Goal: Task Accomplishment & Management: Complete application form

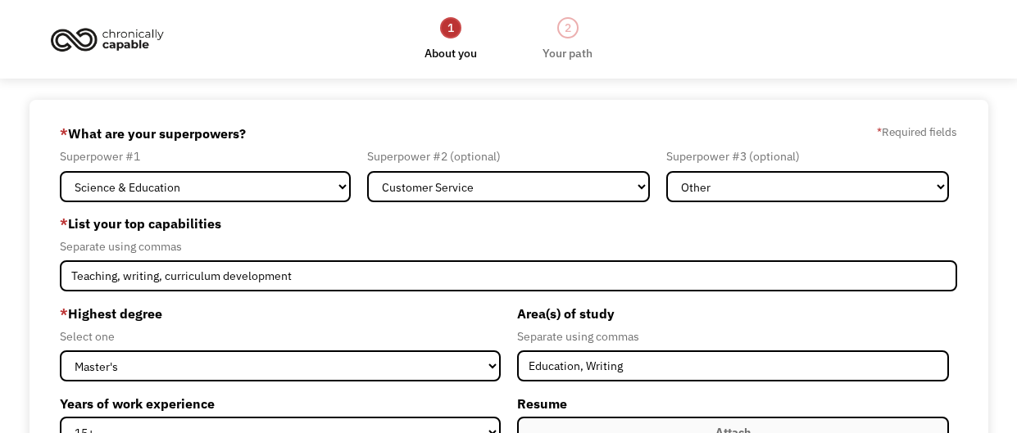
select select "Science & Education"
select select "Customer Service"
select select "Other"
select select "masters"
select select "15+"
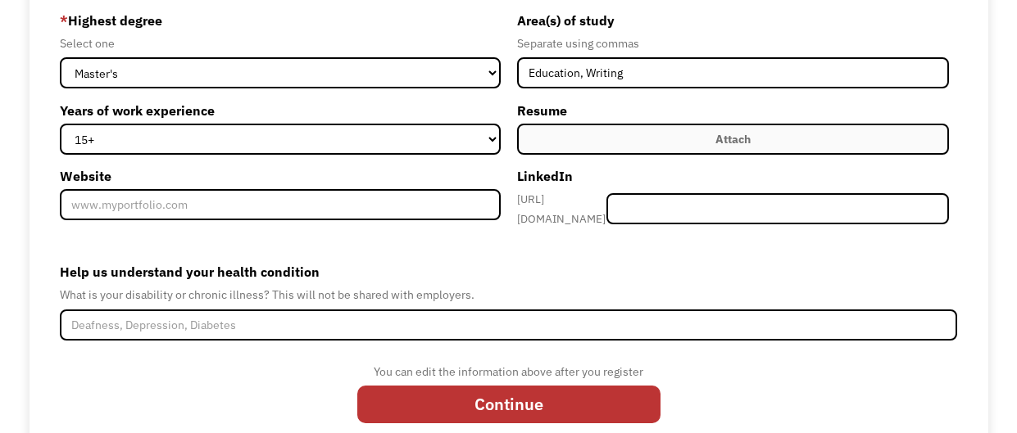
scroll to position [295, 0]
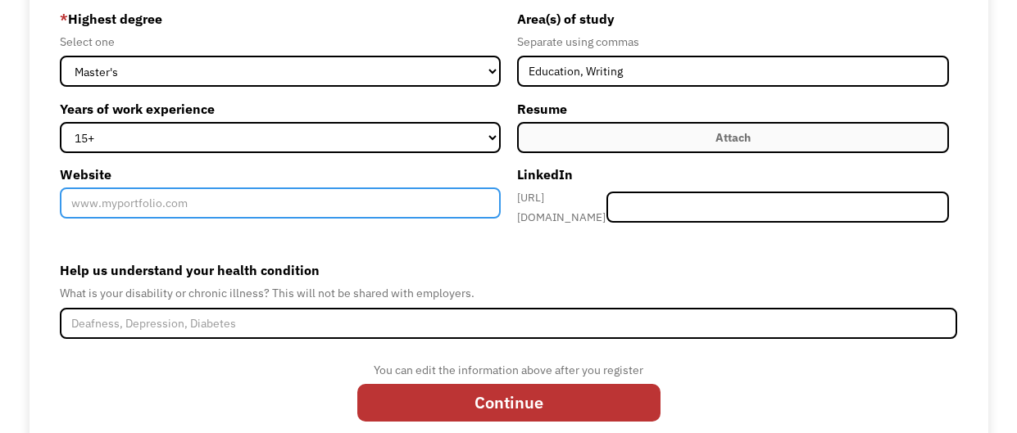
click at [238, 193] on input "Website" at bounding box center [280, 203] width 441 height 31
type input "[DOMAIN_NAME]"
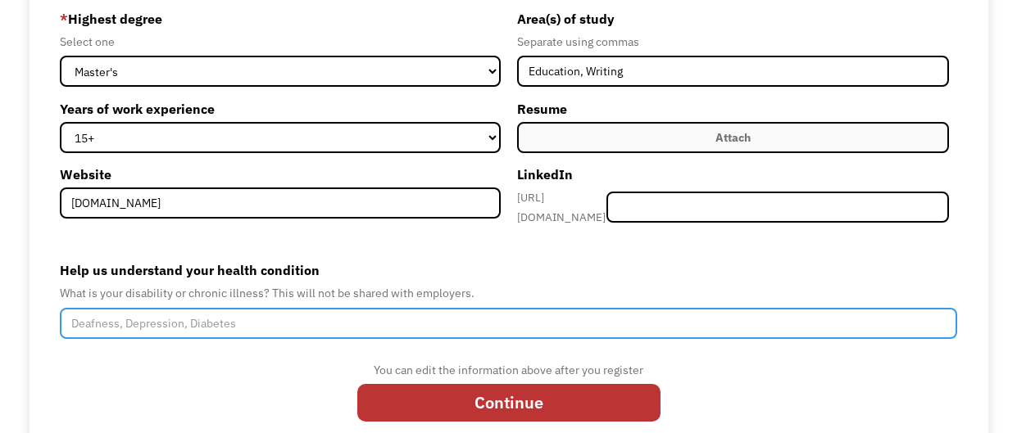
click at [175, 320] on input "Help us understand your health condition" at bounding box center [509, 323] width 898 height 31
click at [143, 315] on input "Hashimoto's, Sensorineural Hearing Loss" at bounding box center [509, 323] width 898 height 31
click at [136, 320] on input "Hashimoto's, Sensorineural Hearing Loss" at bounding box center [509, 323] width 898 height 31
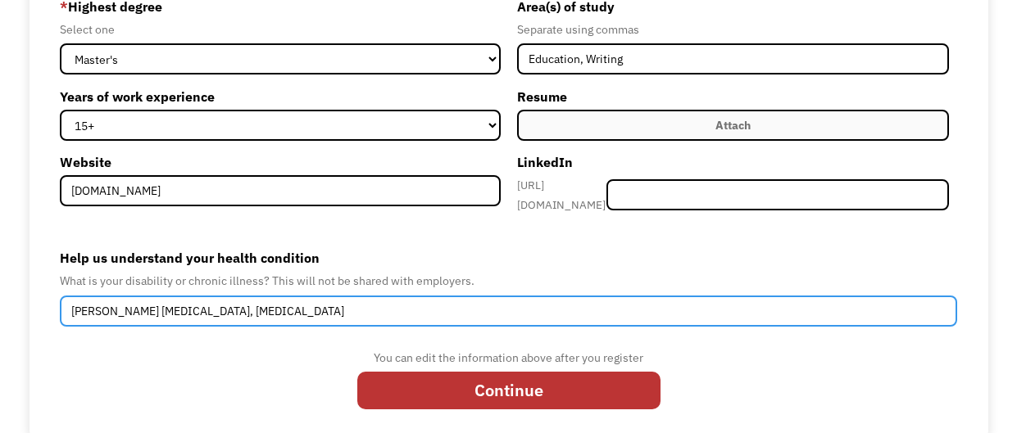
scroll to position [325, 0]
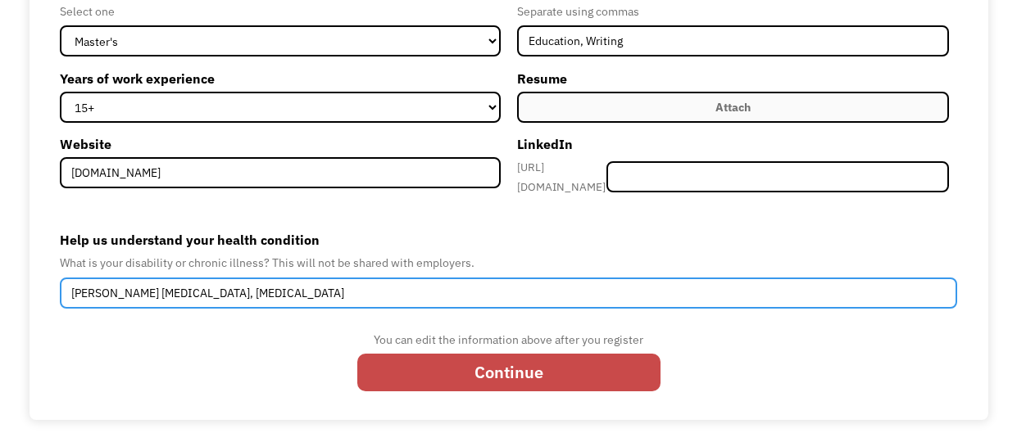
type input "Hashimoto's hypothyroid, Sensorineural Hearing Loss"
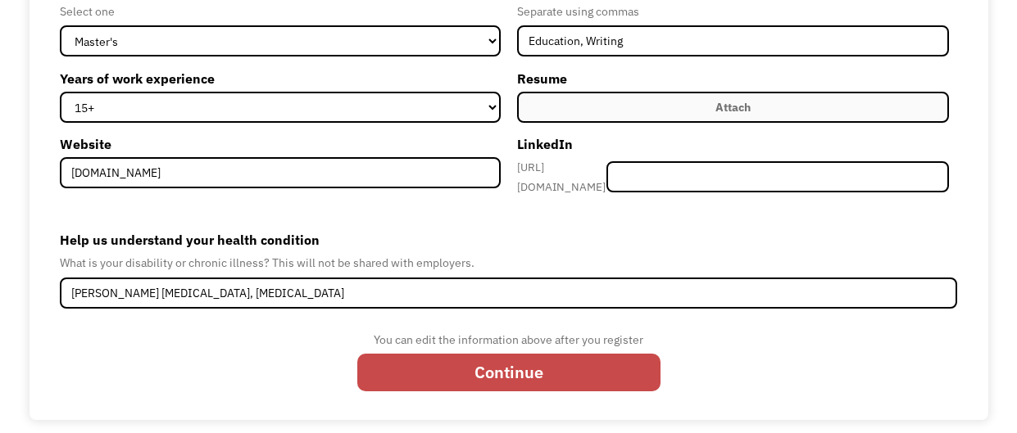
click at [504, 354] on input "Continue" at bounding box center [508, 372] width 303 height 37
type input "Please wait..."
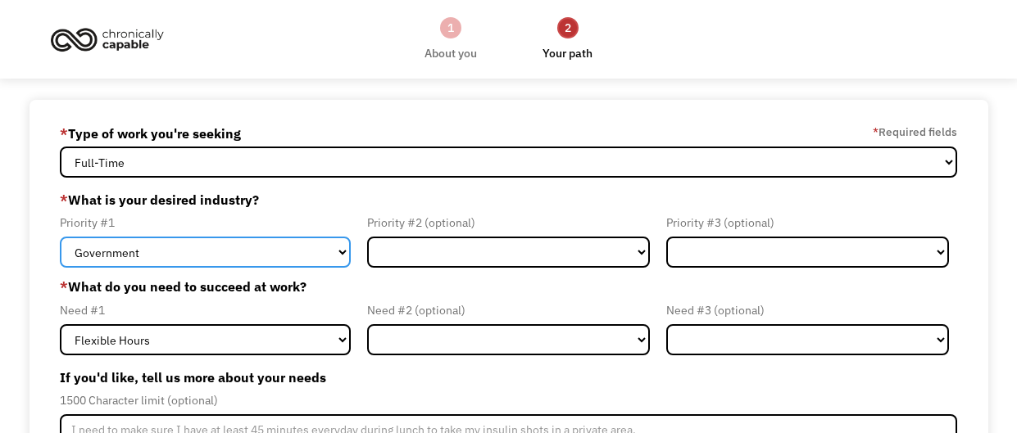
click at [329, 259] on select "Government Finance & Insurance Health & Social Care Tech & Engineering Creative…" at bounding box center [205, 252] width 291 height 31
select select "Education"
click at [60, 237] on select "Government Finance & Insurance Health & Social Care Tech & Engineering Creative…" at bounding box center [205, 252] width 291 height 31
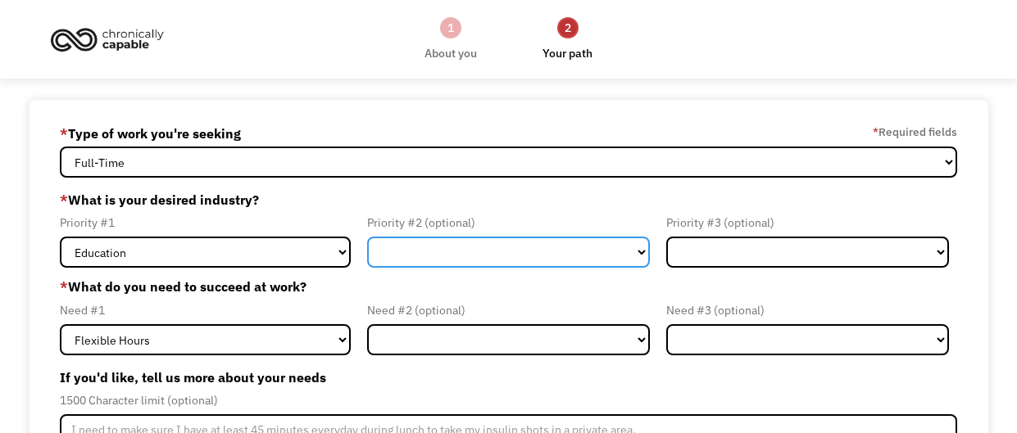
click at [491, 239] on select "Government Finance & Insurance Health & Social Care Tech & Engineering Creative…" at bounding box center [508, 252] width 283 height 31
select select "Creative & Design"
click at [367, 237] on select "Government Finance & Insurance Health & Social Care Tech & Engineering Creative…" at bounding box center [508, 252] width 283 height 31
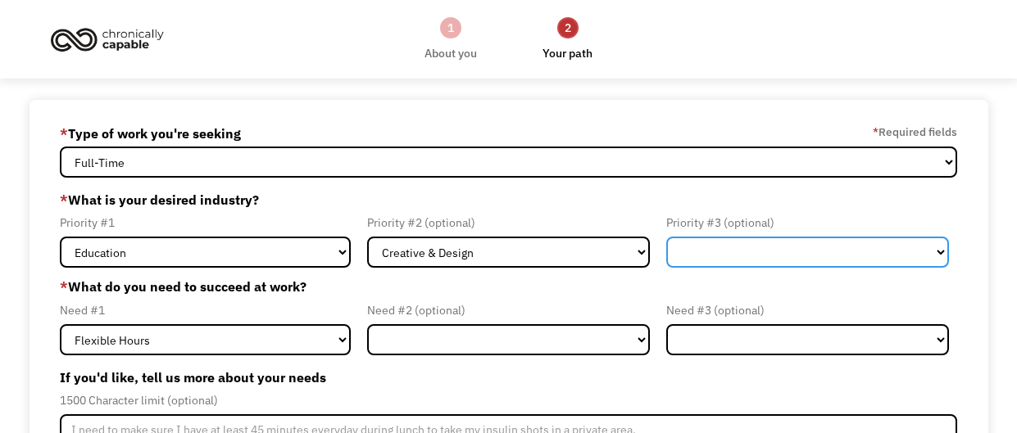
click at [697, 258] on select "Government Finance & Insurance Health & Social Care Tech & Engineering Creative…" at bounding box center [807, 252] width 283 height 31
select select "Health & Social Care"
click at [666, 237] on select "Government Finance & Insurance Health & Social Care Tech & Engineering Creative…" at bounding box center [807, 252] width 283 height 31
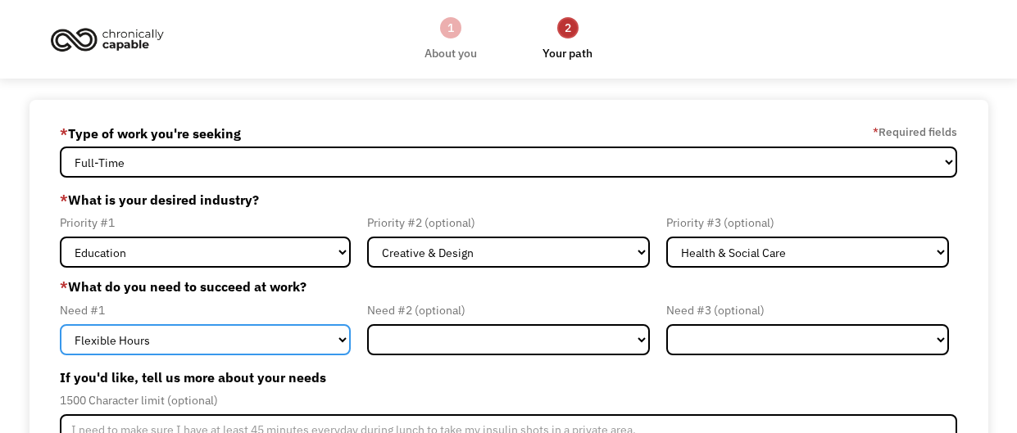
click at [279, 333] on select "Flexible Hours Remote Work Service Animal On-site Accommodations Visual Support…" at bounding box center [205, 339] width 291 height 31
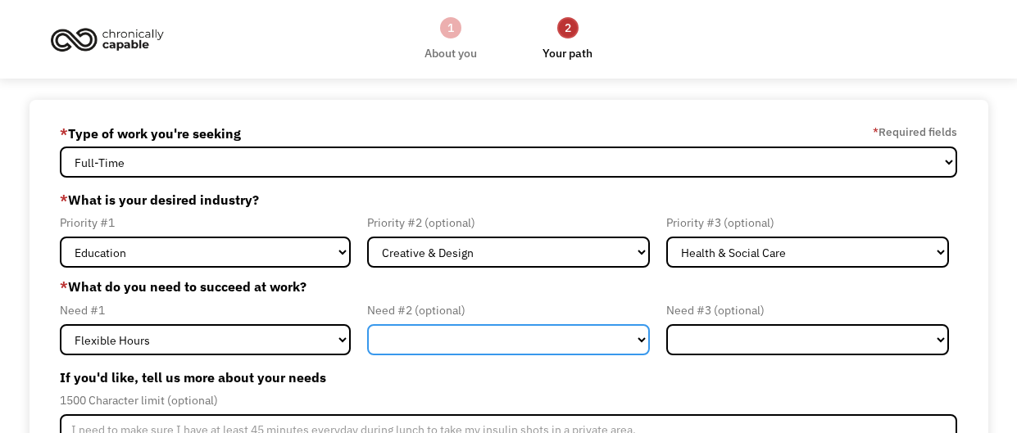
click at [517, 348] on select "Flexible Hours Remote Work Service Animal On-site Accommodations Visual Support…" at bounding box center [508, 339] width 283 height 31
select select "Remote Work"
click at [367, 324] on select "Flexible Hours Remote Work Service Animal On-site Accommodations Visual Support…" at bounding box center [508, 339] width 283 height 31
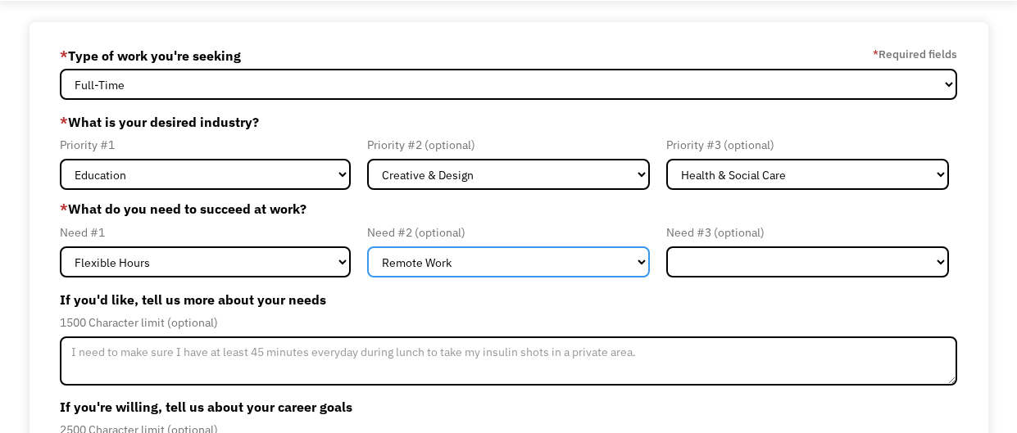
scroll to position [81, 0]
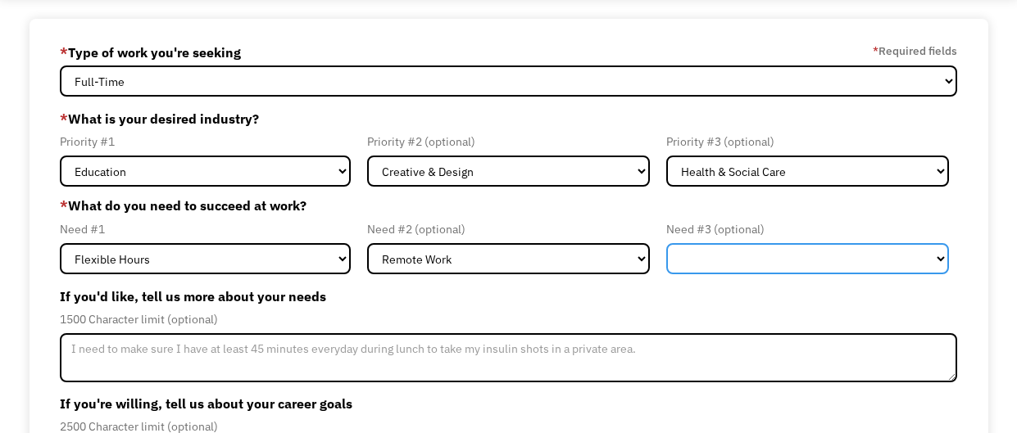
click at [710, 273] on select "Flexible Hours Remote Work Service Animal On-site Accommodations Visual Support…" at bounding box center [807, 258] width 283 height 31
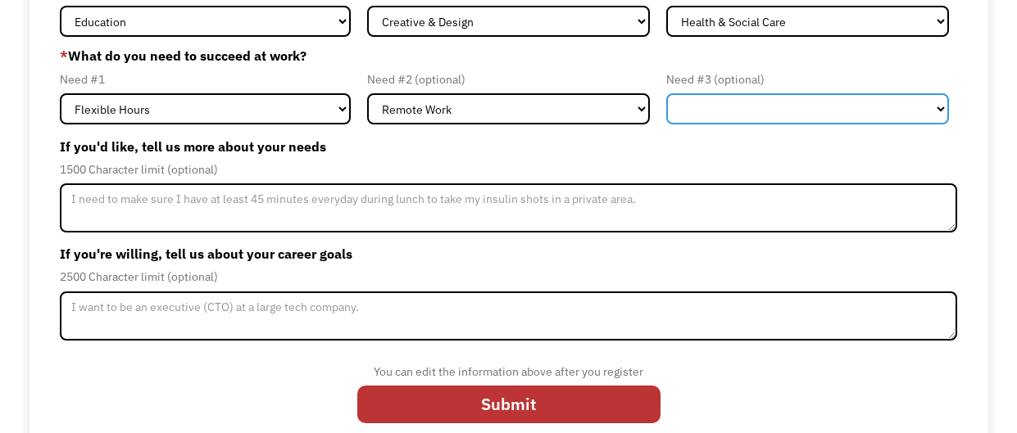
scroll to position [232, 0]
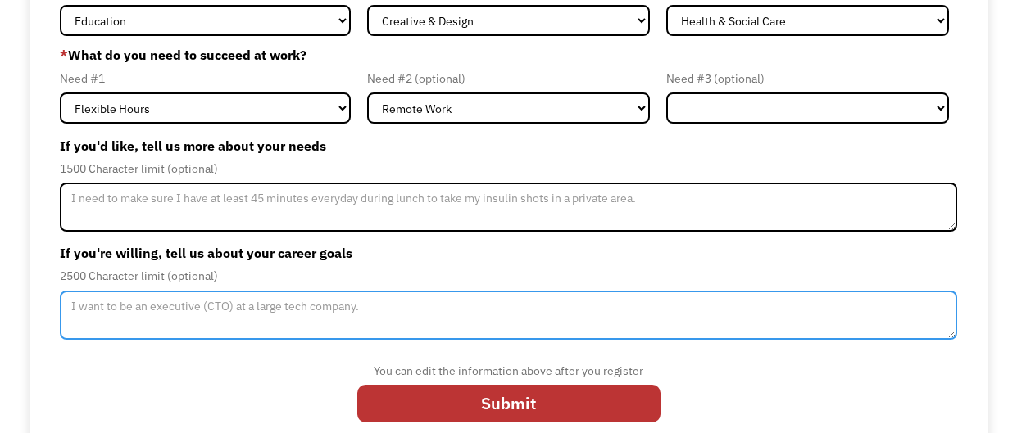
click at [399, 314] on textarea "Member-Update-Form-Step2" at bounding box center [509, 315] width 898 height 49
click at [318, 310] on textarea "Member-Update-Form-Step2" at bounding box center [509, 315] width 898 height 49
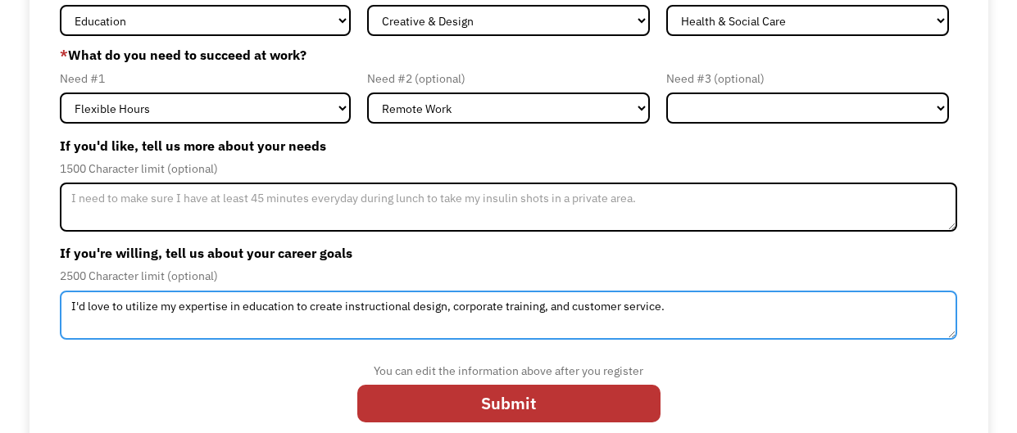
type textarea "I'd love to utilize my expertise in education to create instructional design, c…"
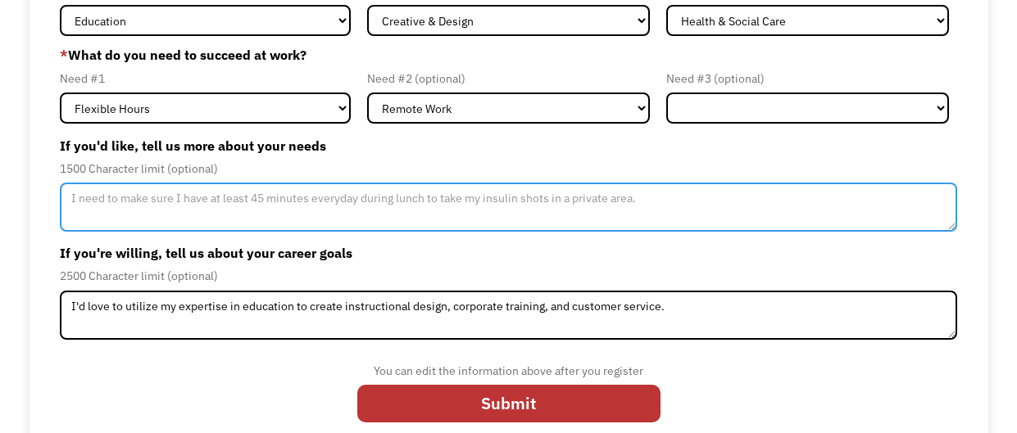
click at [315, 196] on textarea "Member-Update-Form-Step2" at bounding box center [509, 207] width 898 height 49
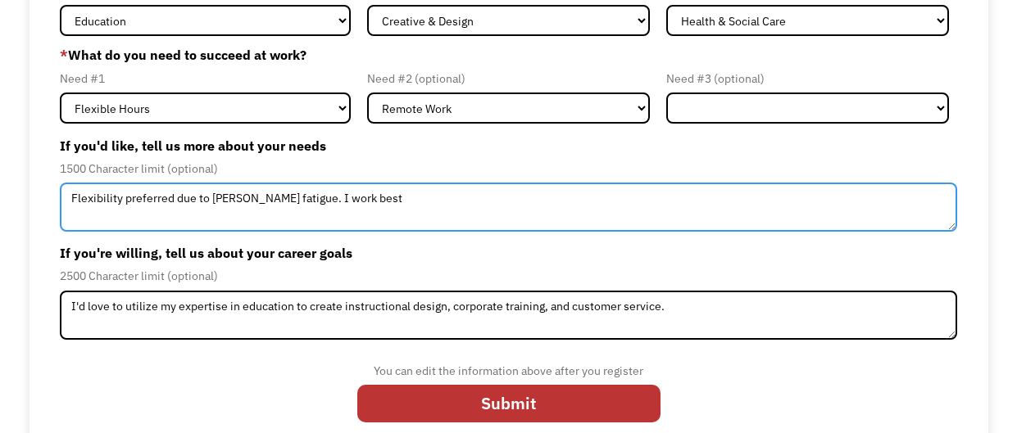
click at [120, 201] on textarea "Flexibility preferred due to Hashimoto's fatigue. I work best" at bounding box center [509, 207] width 898 height 49
click at [530, 203] on textarea "Flexibility and quiet environments preferred due to Hashimoto's fatigue. I work…" at bounding box center [509, 207] width 898 height 49
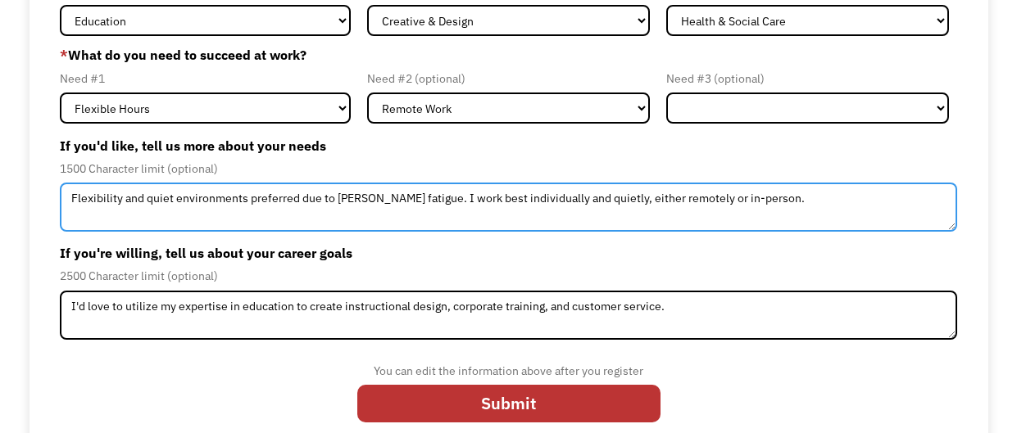
type textarea "Flexibility and quiet environments preferred due to Hashimoto's fatigue. I work…"
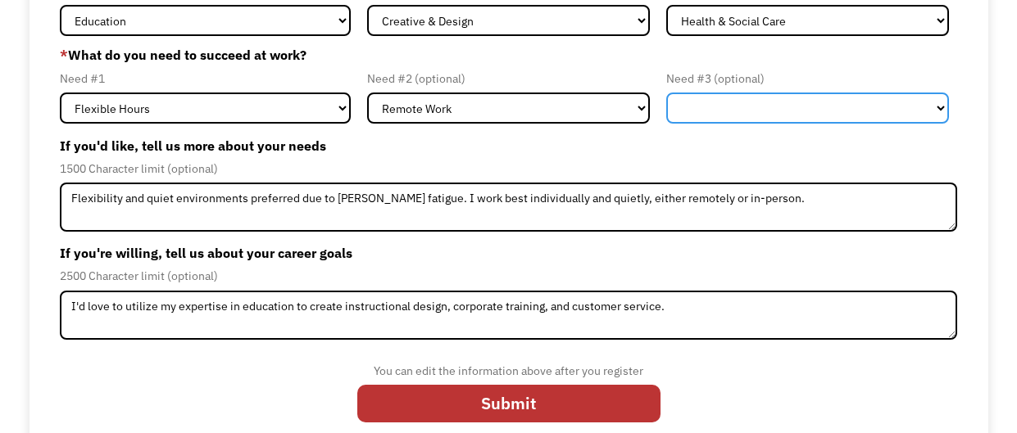
click at [737, 111] on select "Flexible Hours Remote Work Service Animal On-site Accommodations Visual Support…" at bounding box center [807, 108] width 283 height 31
select select "On-site Accommodations"
click at [666, 93] on select "Flexible Hours Remote Work Service Animal On-site Accommodations Visual Support…" at bounding box center [807, 108] width 283 height 31
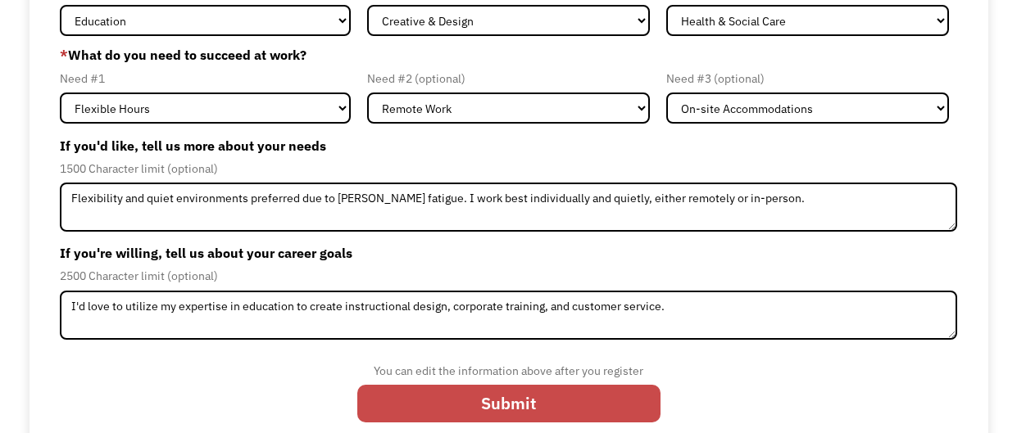
click at [515, 403] on input "Submit" at bounding box center [508, 403] width 303 height 37
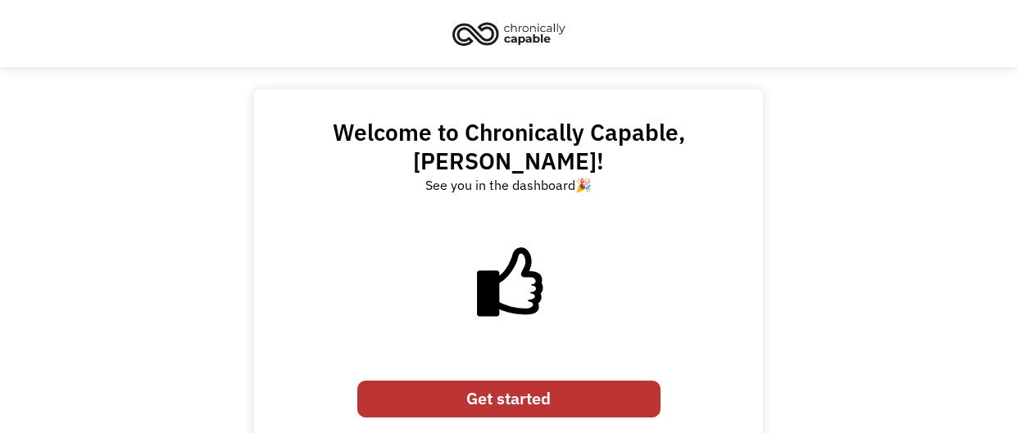
click at [532, 381] on link "Get started" at bounding box center [508, 399] width 303 height 37
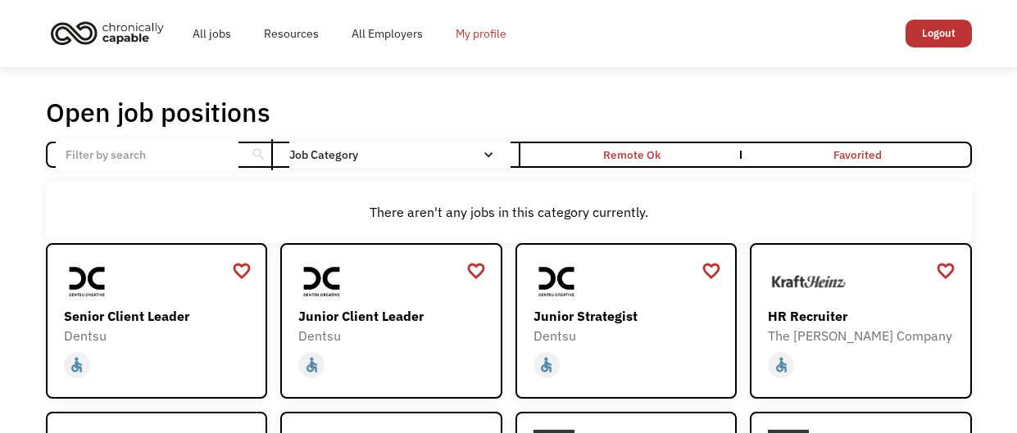
click at [477, 29] on link "My profile" at bounding box center [481, 33] width 84 height 52
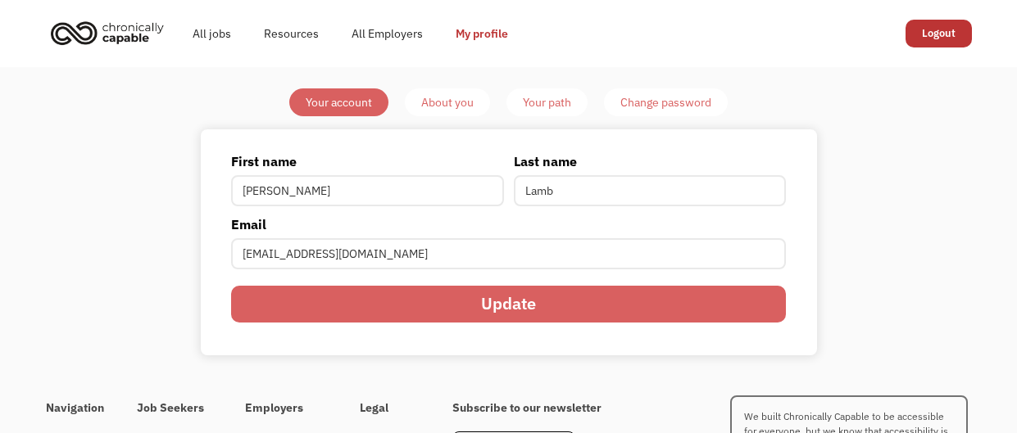
click at [456, 107] on div "About you" at bounding box center [447, 103] width 52 height 20
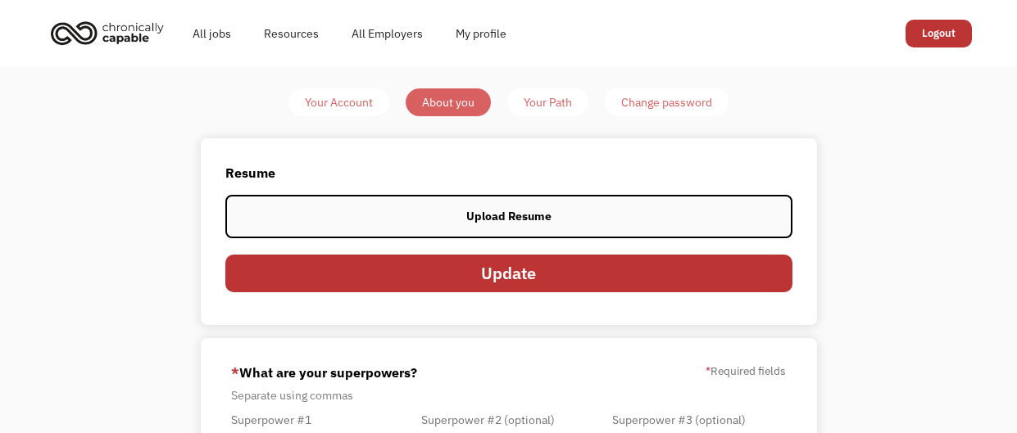
click at [505, 217] on div "Upload Resume" at bounding box center [508, 216] width 85 height 20
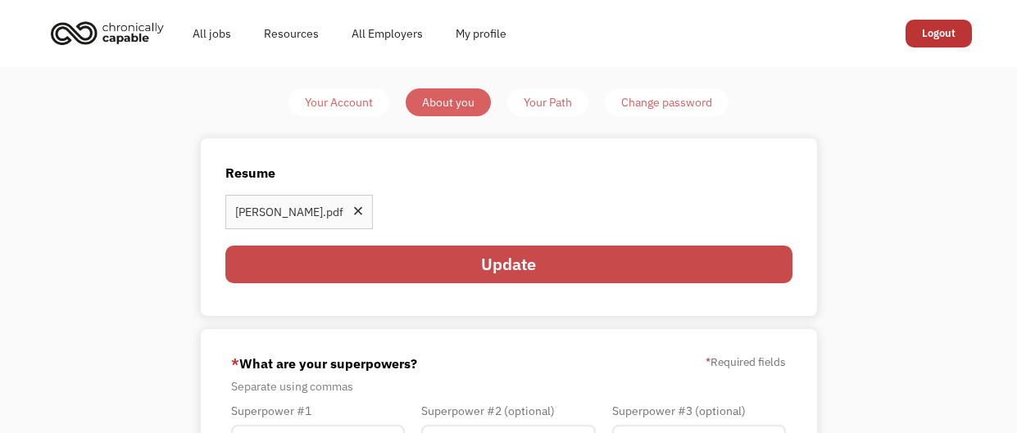
click at [685, 262] on input "Update" at bounding box center [508, 264] width 567 height 37
type input "Please wait..."
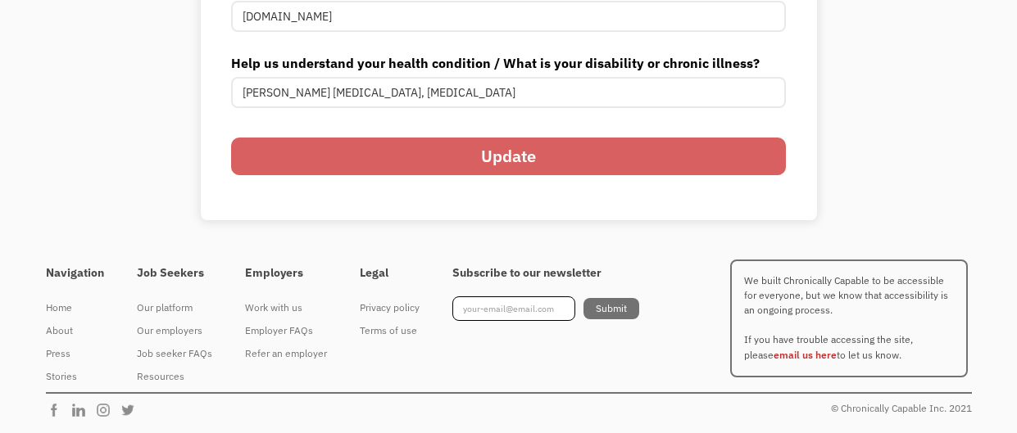
scroll to position [650, 0]
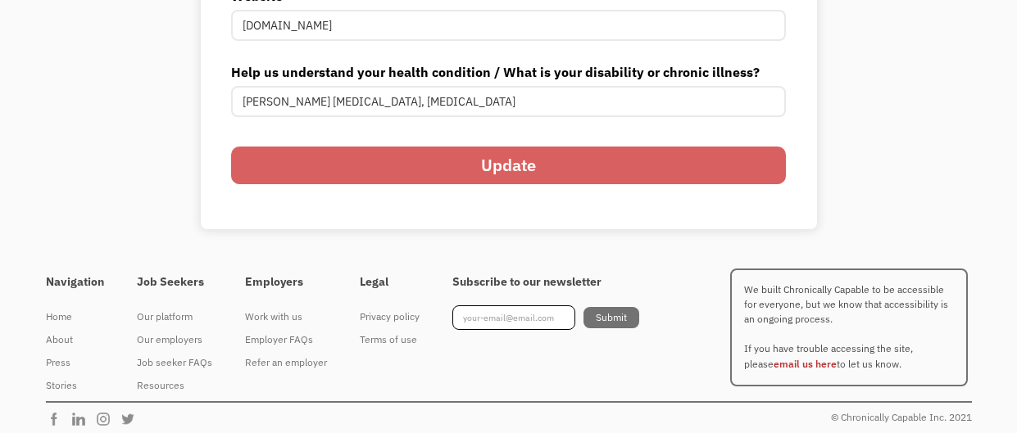
click at [559, 160] on input "Update" at bounding box center [509, 165] width 556 height 37
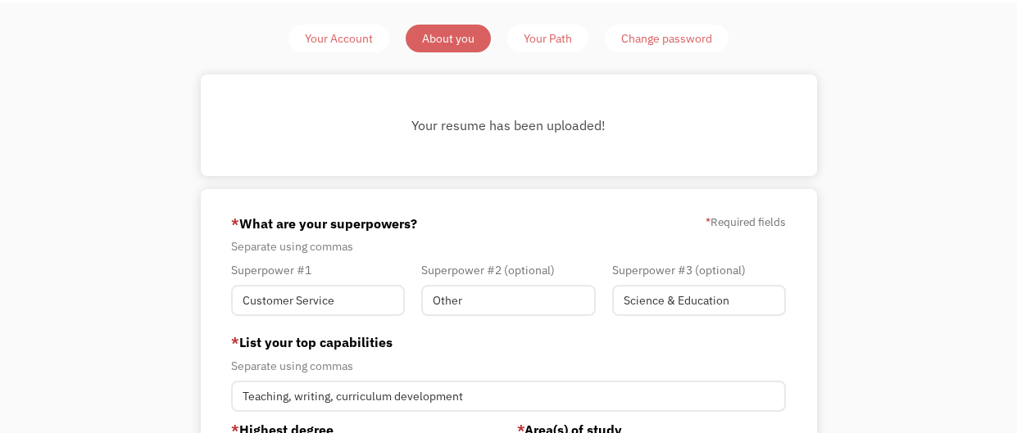
scroll to position [0, 0]
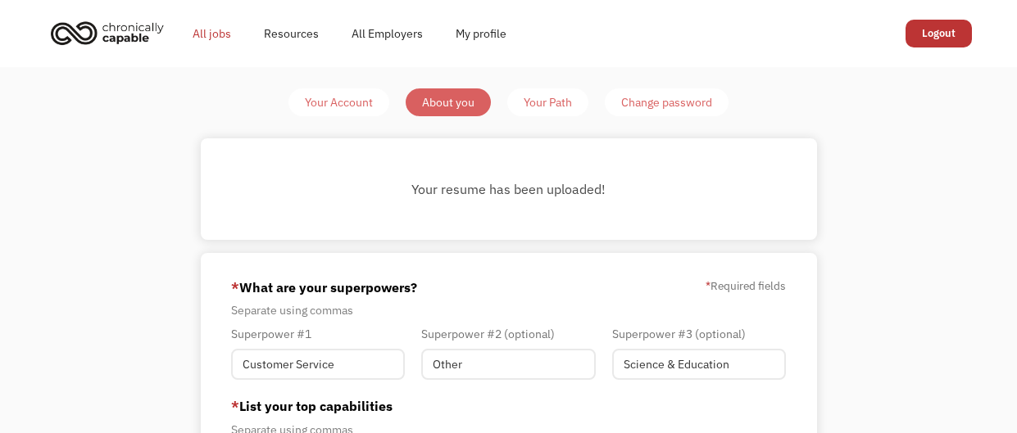
click at [215, 29] on link "All jobs" at bounding box center [211, 33] width 71 height 52
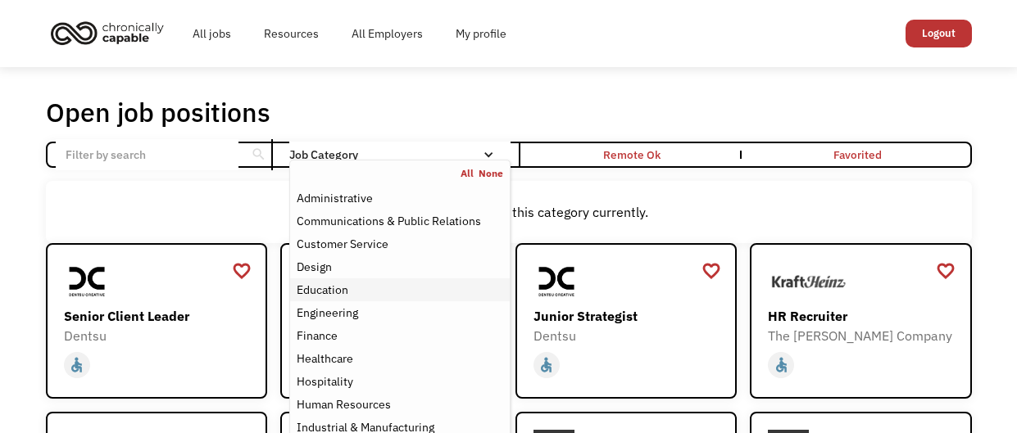
click at [374, 288] on div "Education" at bounding box center [400, 290] width 206 height 20
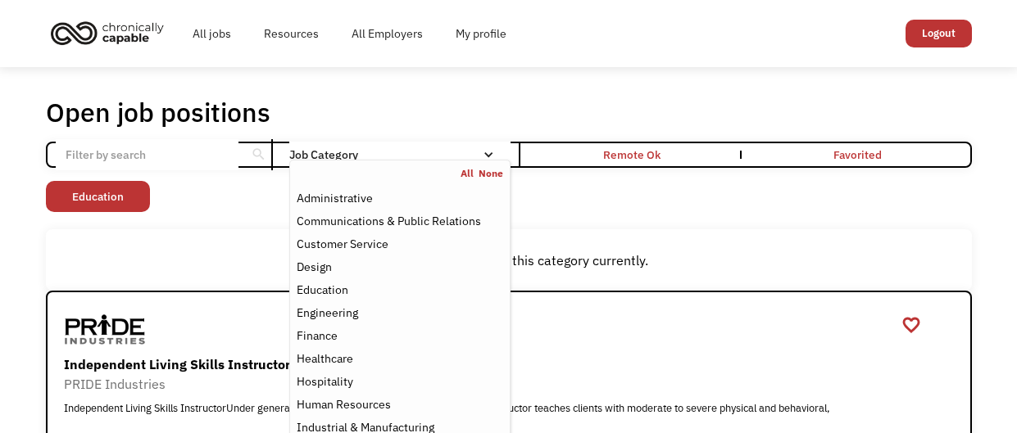
click at [591, 67] on div "Open job positions You have X liked items Search search Filter by category Admi…" at bounding box center [508, 304] width 1017 height 474
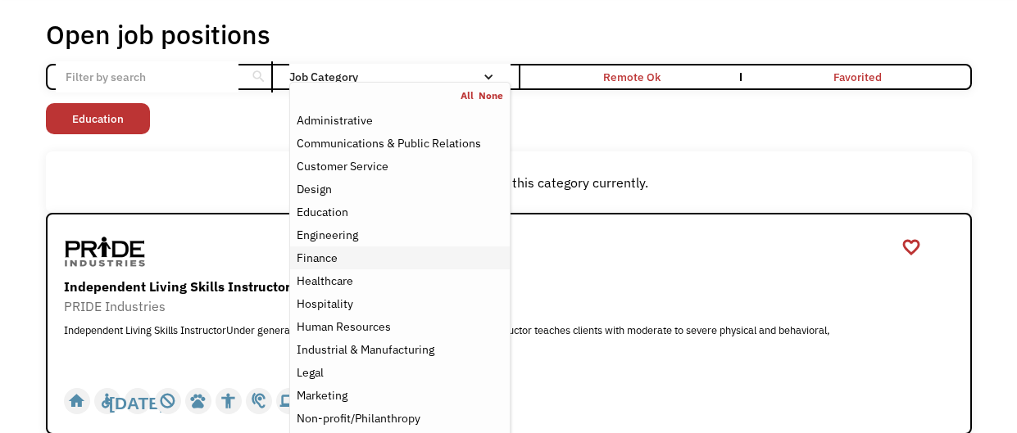
scroll to position [81, 0]
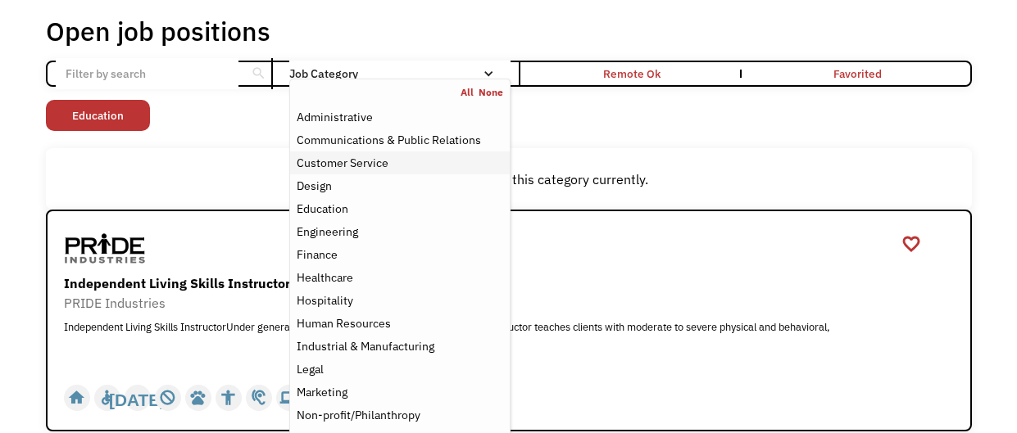
click at [333, 162] on div "Customer Service" at bounding box center [343, 163] width 92 height 20
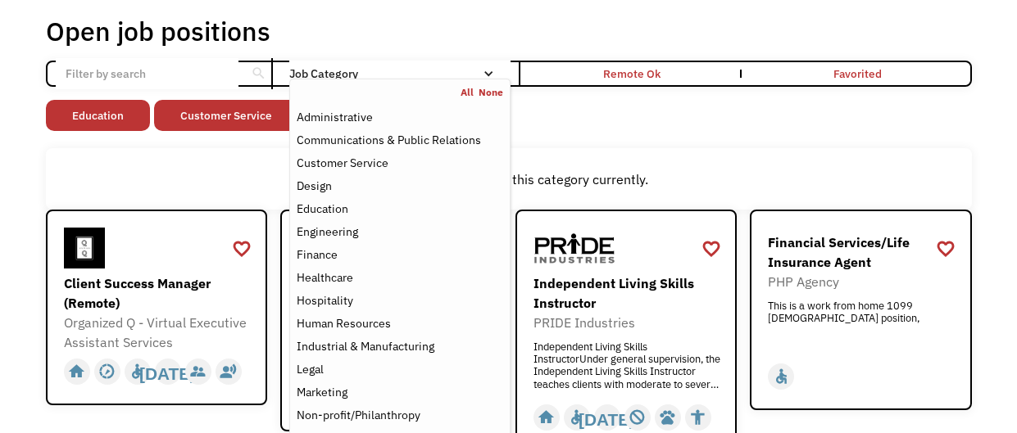
click at [664, 144] on div "Open job positions You have X liked items Search search Filter by category Admi…" at bounding box center [509, 376] width 926 height 722
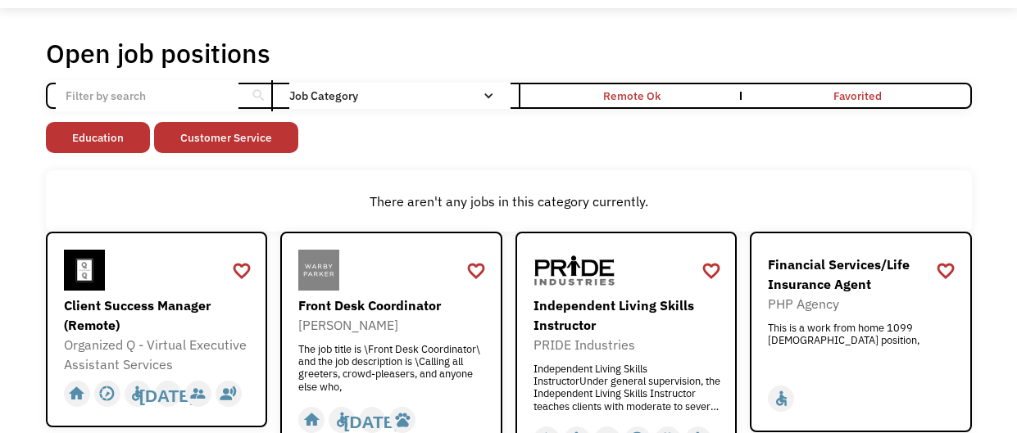
scroll to position [58, 0]
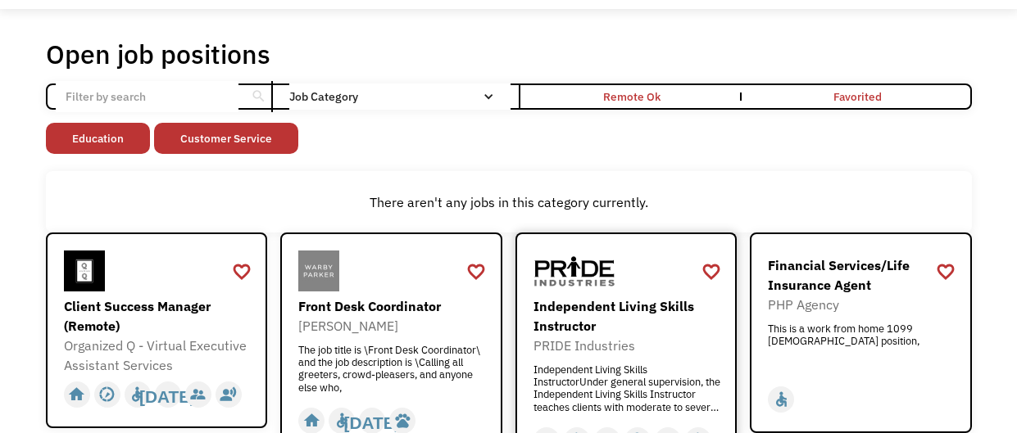
click at [594, 274] on img at bounding box center [574, 271] width 82 height 41
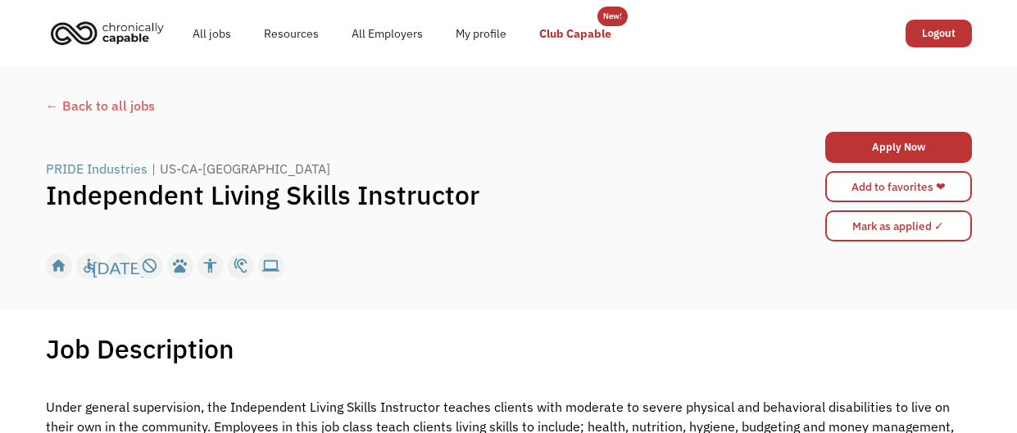
click at [560, 30] on link "Club Capable" at bounding box center [575, 33] width 105 height 52
click at [201, 31] on link "All jobs" at bounding box center [211, 33] width 71 height 52
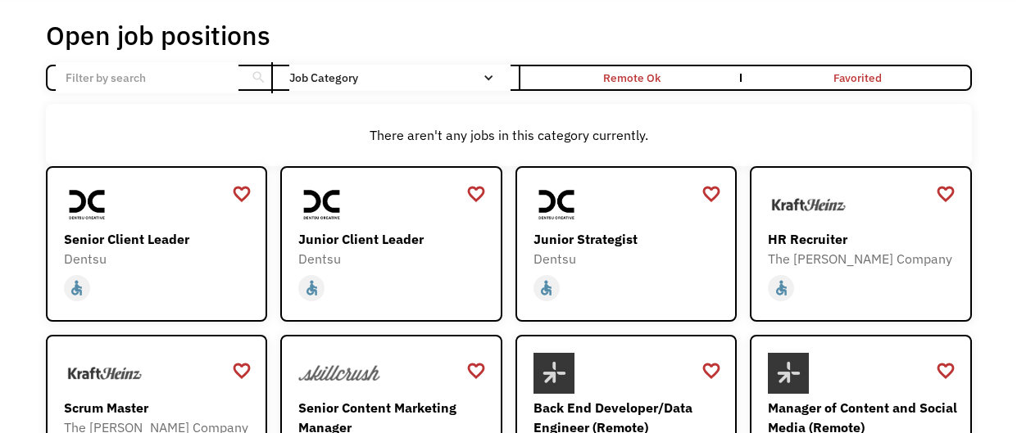
scroll to position [78, 0]
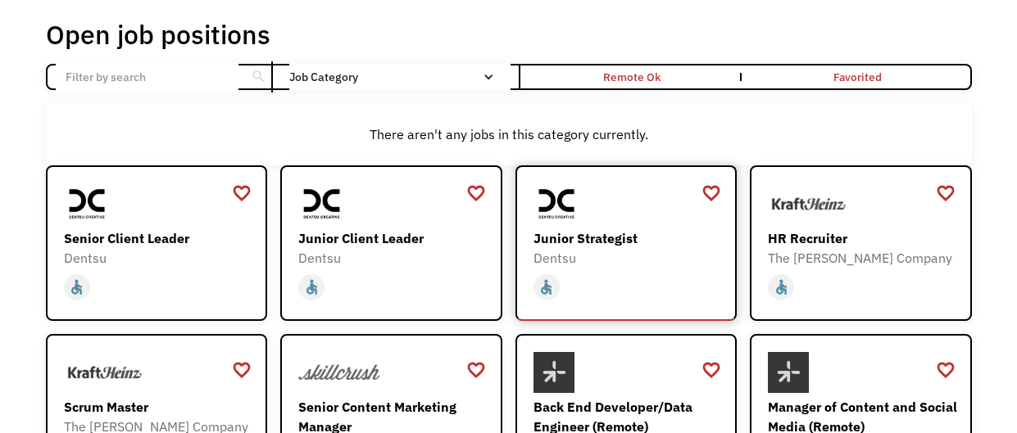
click at [613, 244] on div "Junior Strategist" at bounding box center [628, 239] width 190 height 20
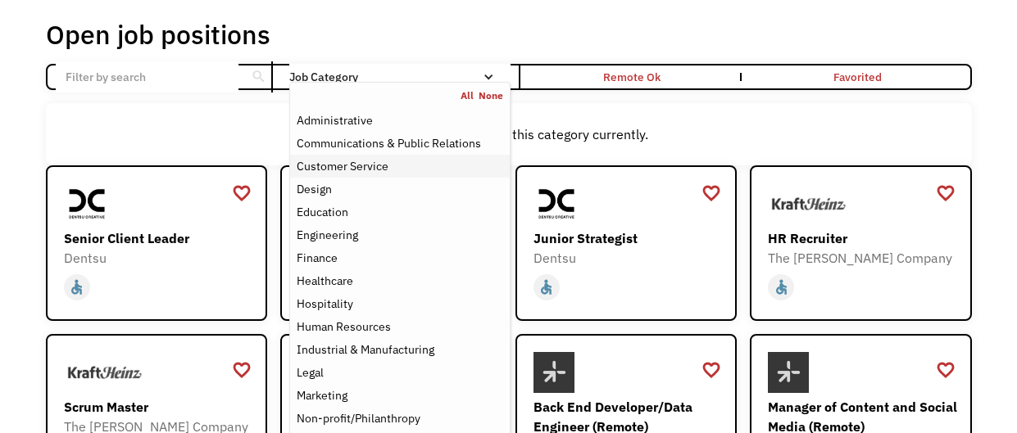
click at [394, 168] on div "Customer Service" at bounding box center [400, 166] width 206 height 20
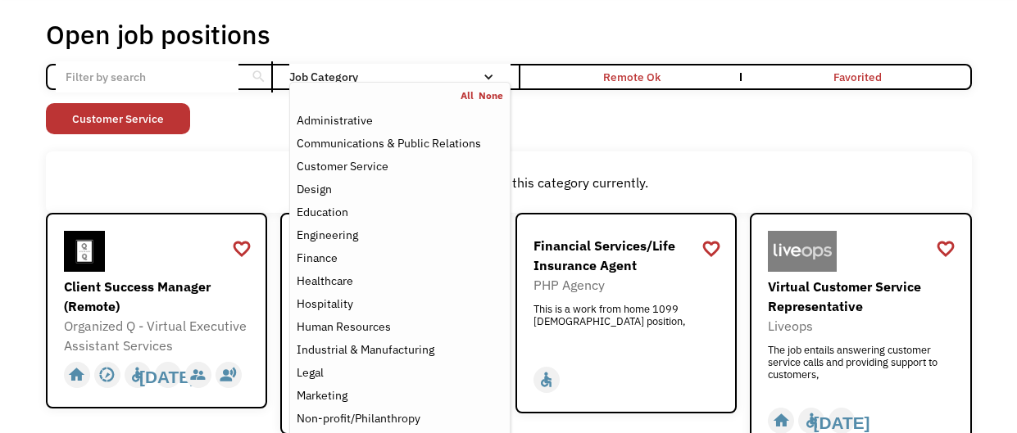
click at [630, 159] on div "There aren't any jobs in this category currently." at bounding box center [509, 183] width 926 height 62
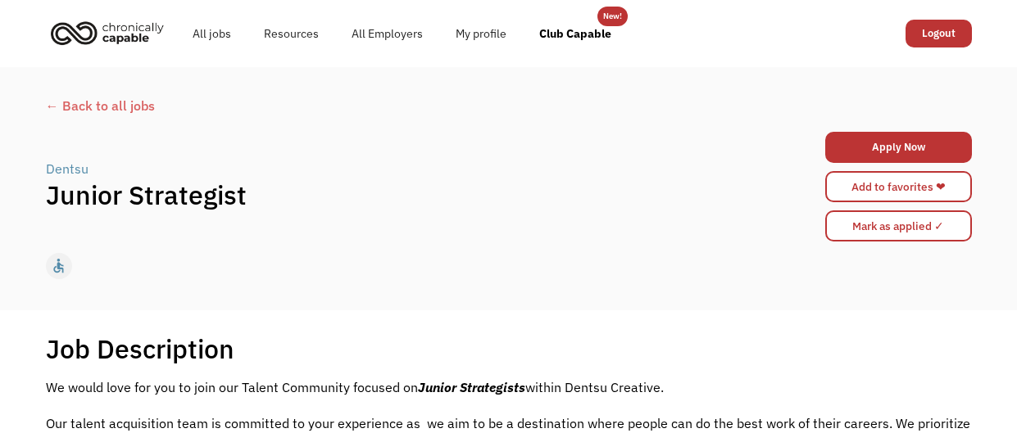
click at [124, 103] on div "← Back to all jobs" at bounding box center [509, 106] width 926 height 20
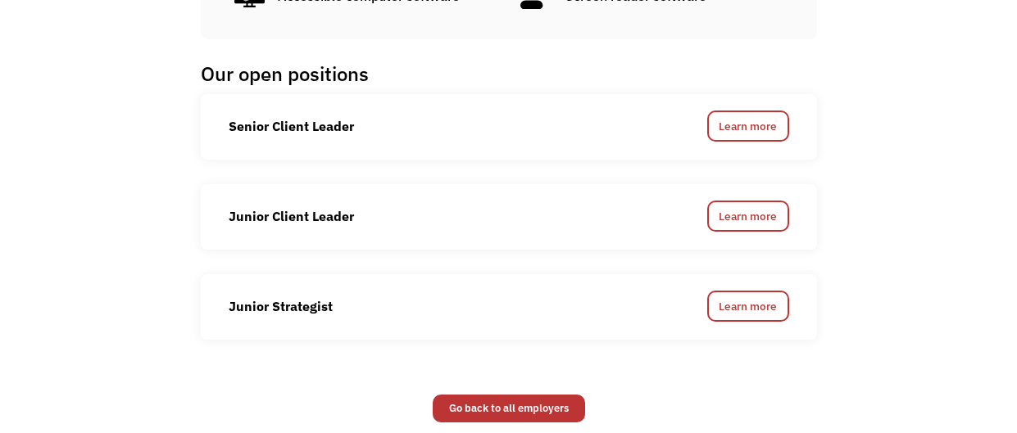
scroll to position [1800, 0]
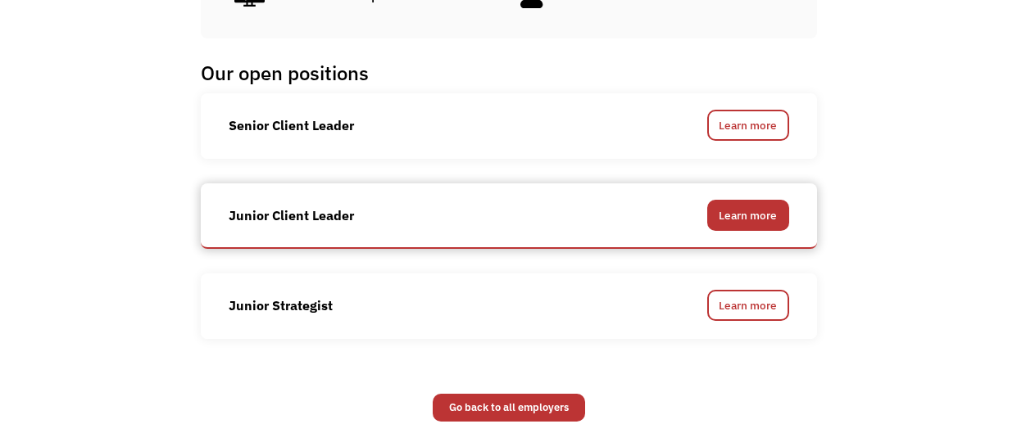
click at [746, 211] on link "Learn more" at bounding box center [748, 215] width 82 height 31
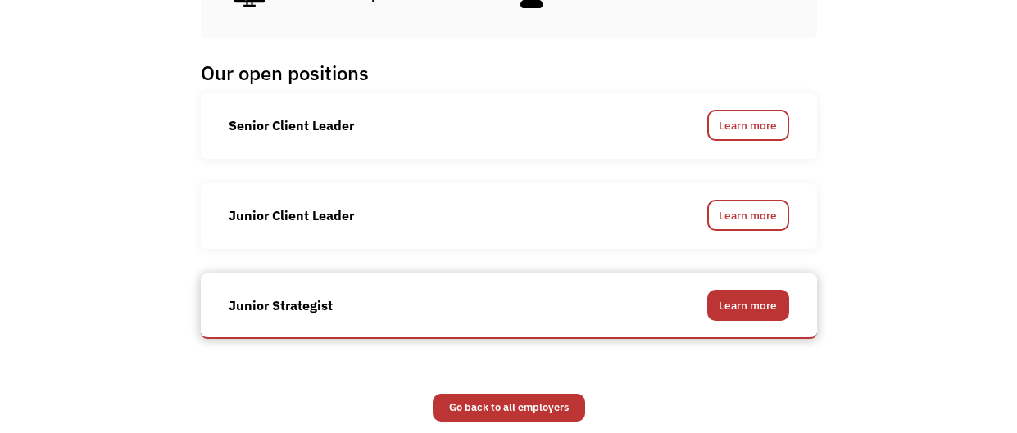
click at [740, 311] on link "Learn more" at bounding box center [748, 305] width 82 height 31
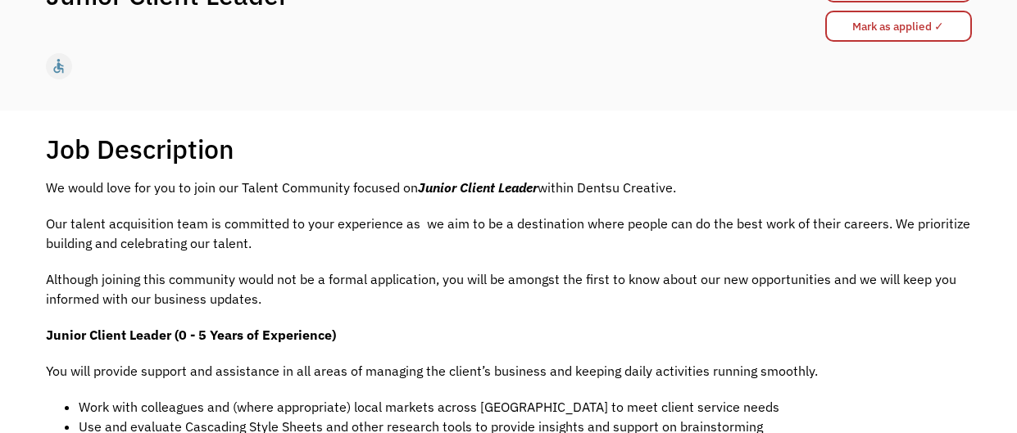
scroll to position [199, 0]
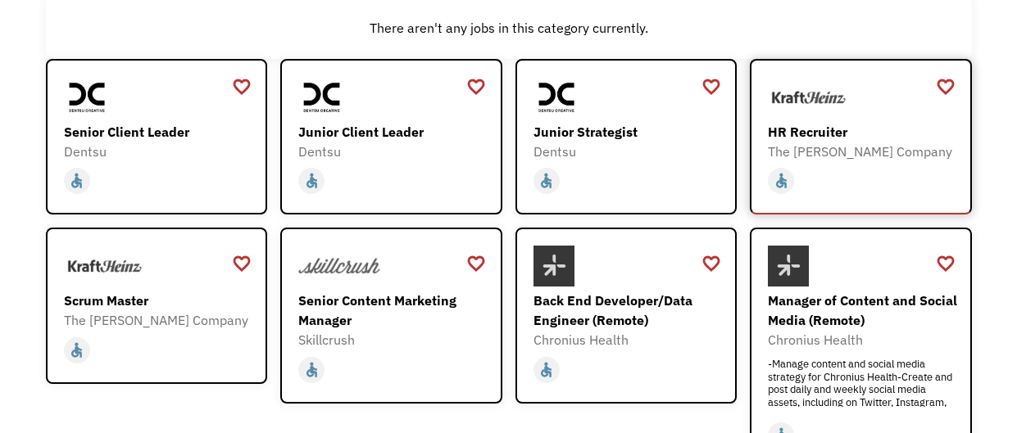
scroll to position [179, 0]
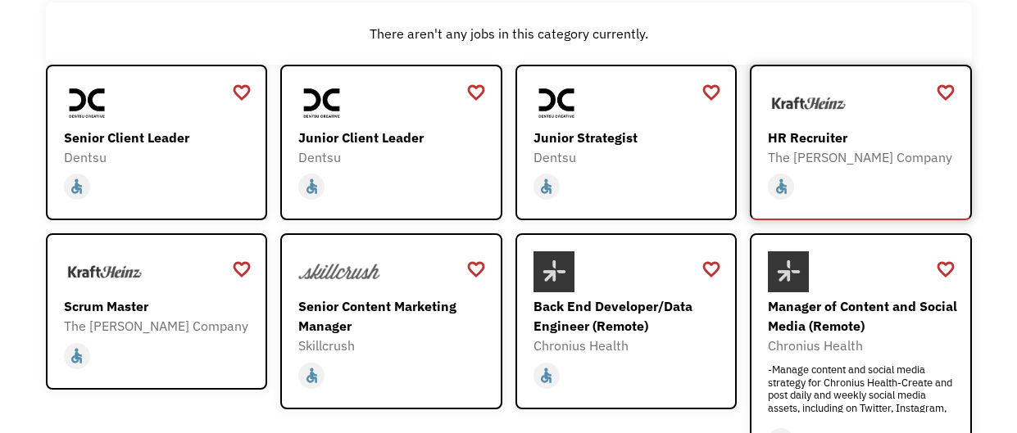
click at [831, 129] on div "HR Recruiter" at bounding box center [863, 138] width 190 height 20
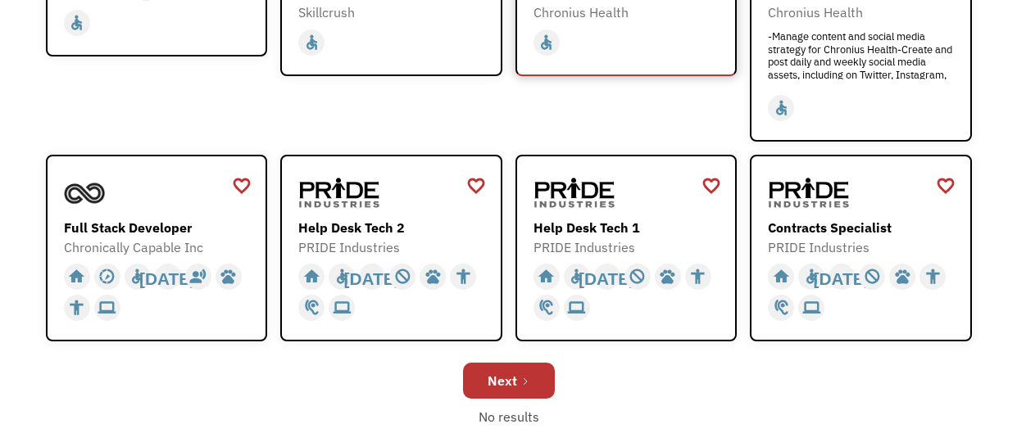
scroll to position [565, 0]
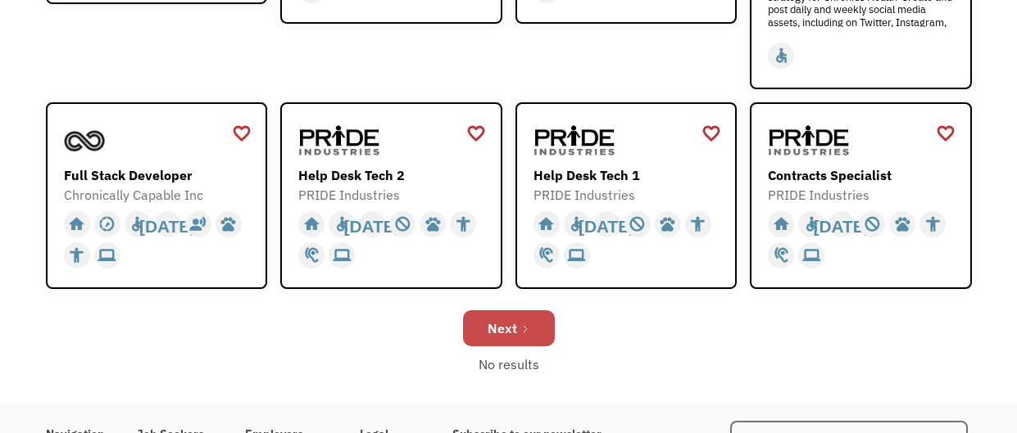
click at [513, 331] on div "Next" at bounding box center [502, 329] width 29 height 20
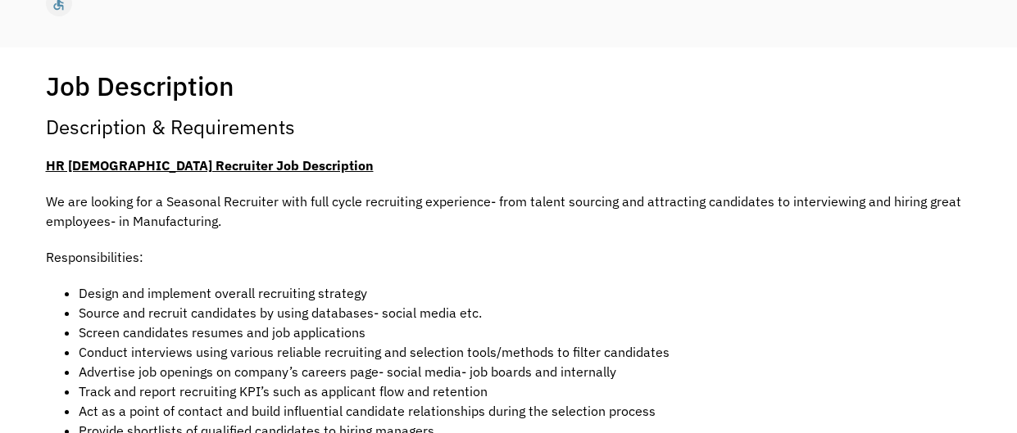
scroll to position [346, 0]
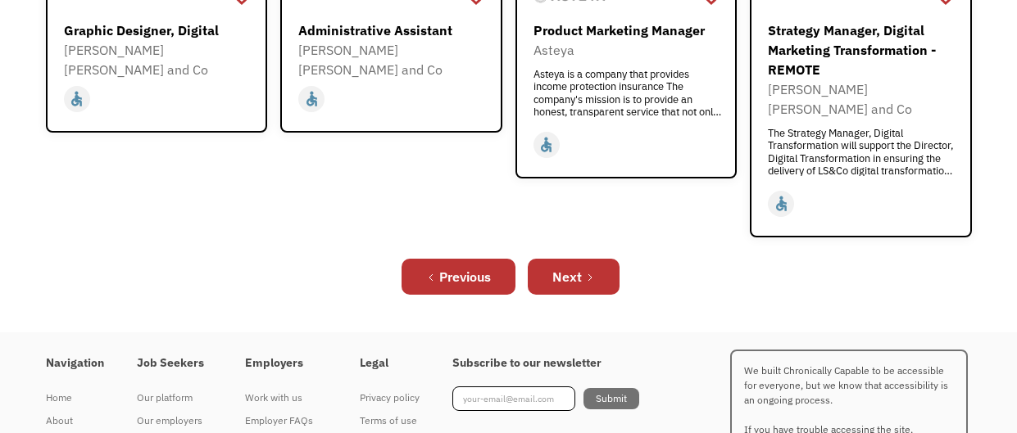
scroll to position [705, 0]
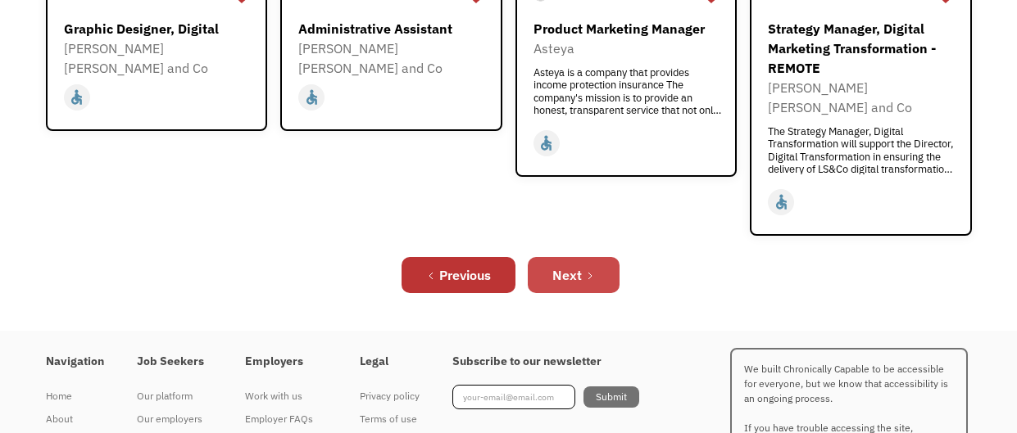
click at [592, 257] on link "Next" at bounding box center [574, 275] width 92 height 36
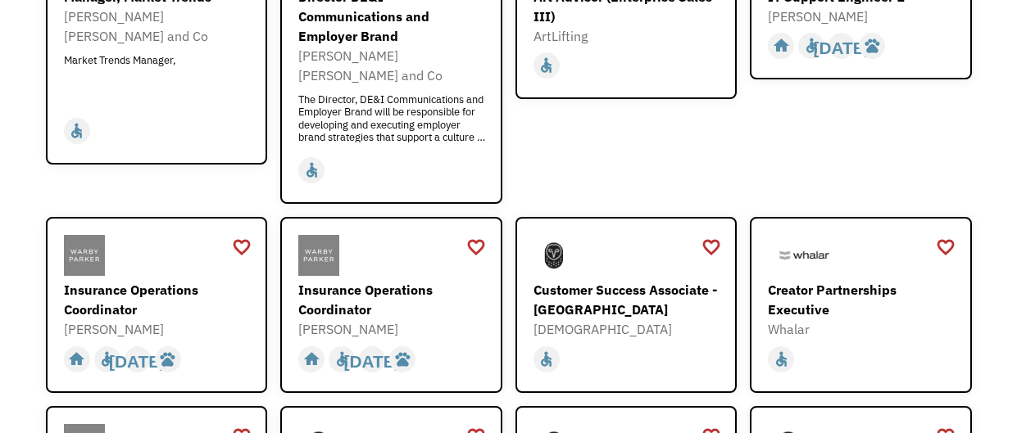
scroll to position [306, 0]
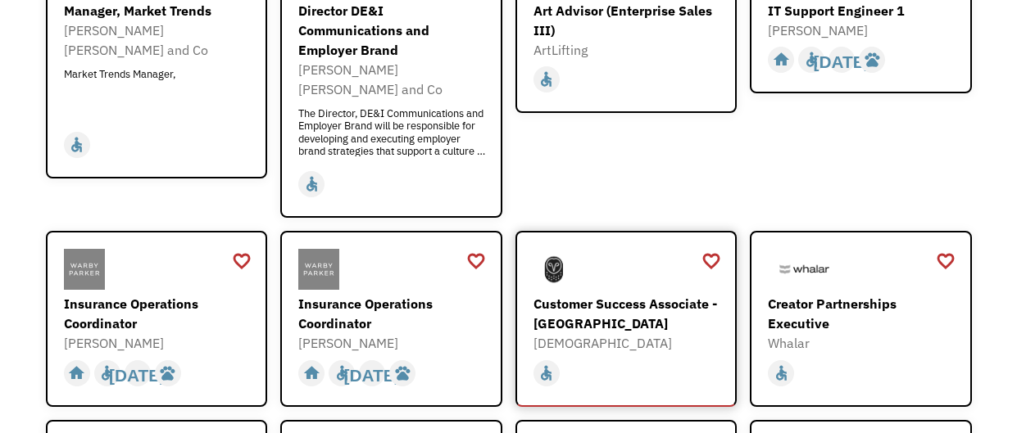
click at [643, 294] on div "Customer Success Associate - [GEOGRAPHIC_DATA]" at bounding box center [628, 313] width 190 height 39
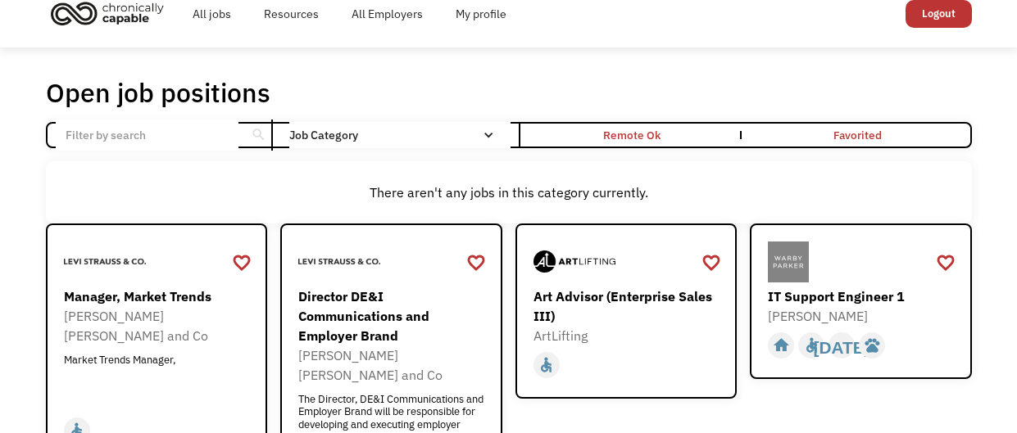
scroll to position [0, 0]
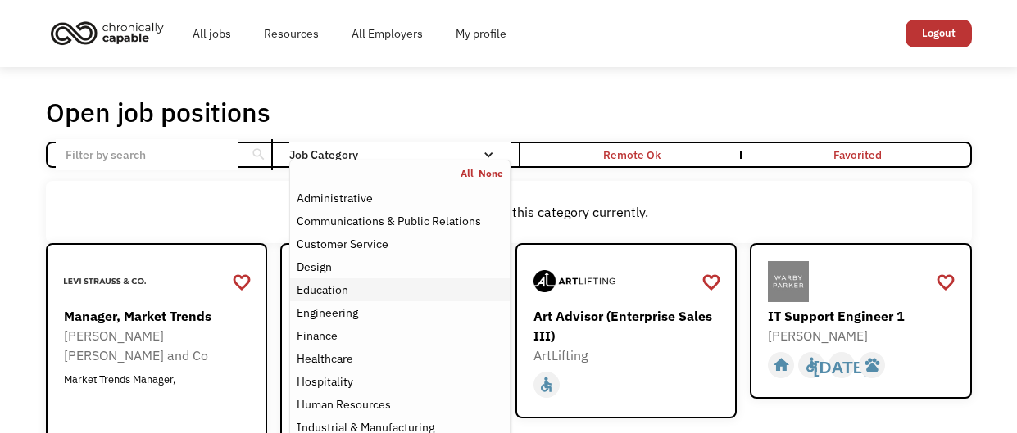
click at [330, 288] on div "Education" at bounding box center [323, 290] width 52 height 20
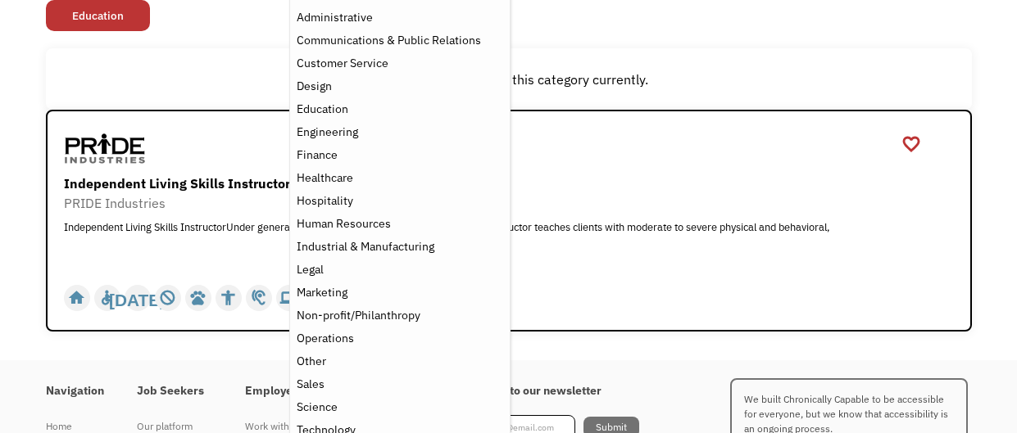
scroll to position [189, 0]
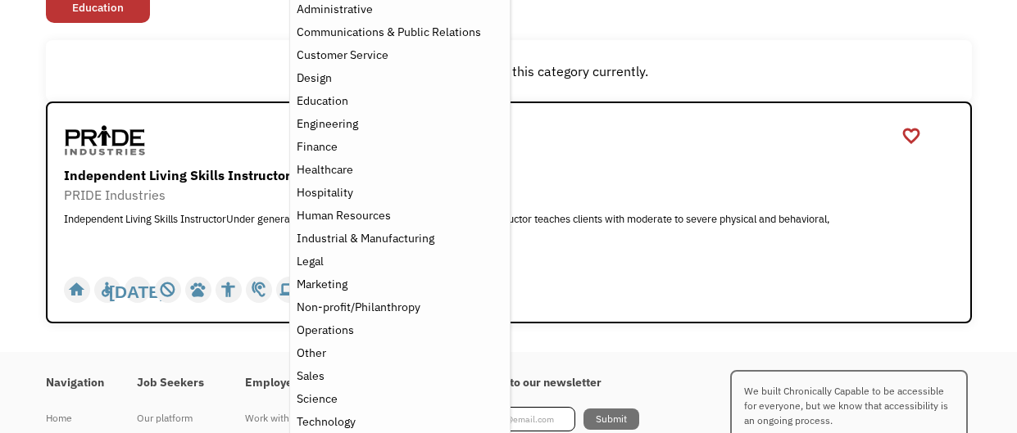
click at [1000, 216] on div "Open job positions You have X liked items Search search Filter by category Admi…" at bounding box center [508, 115] width 1017 height 474
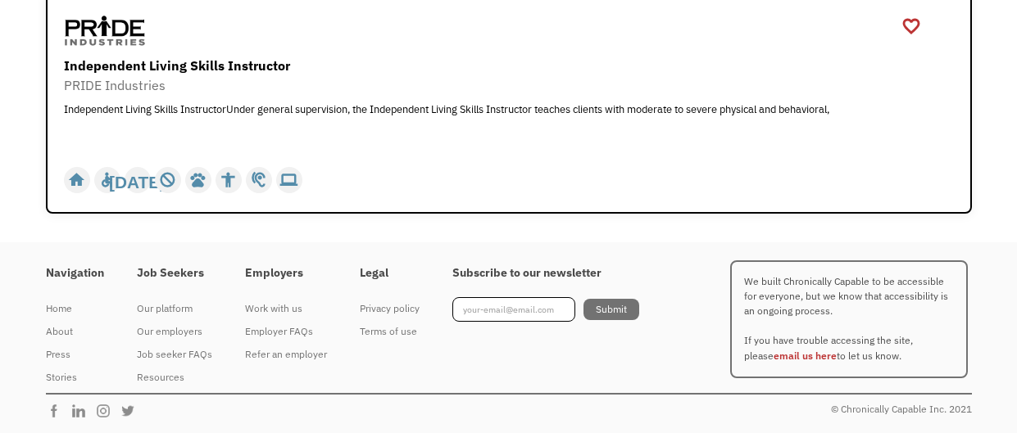
scroll to position [0, 0]
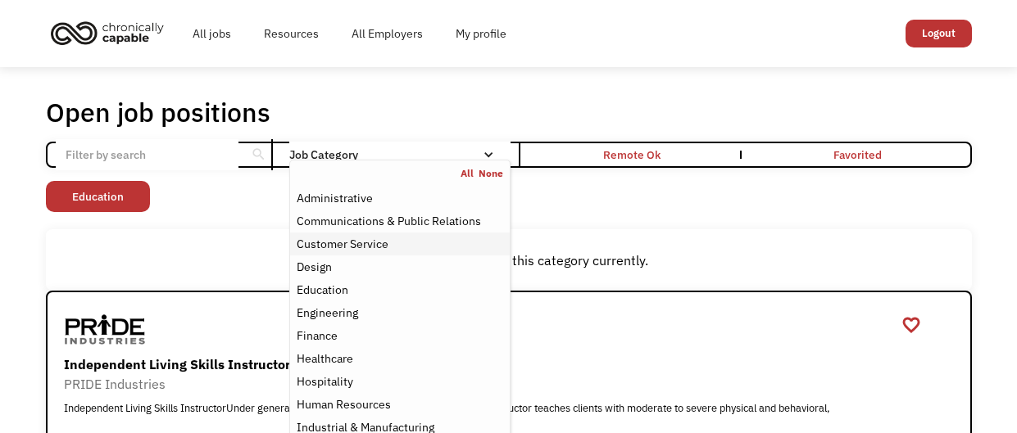
click at [381, 240] on div "Customer Service" at bounding box center [343, 244] width 92 height 20
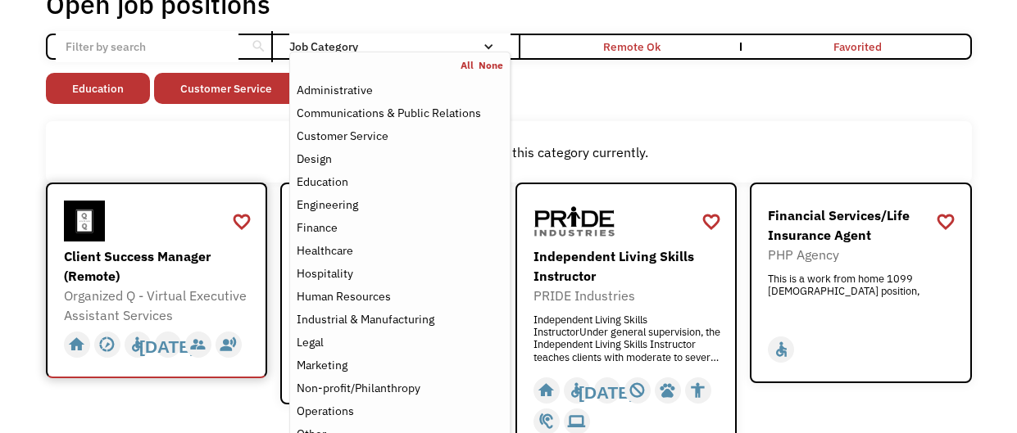
scroll to position [126, 0]
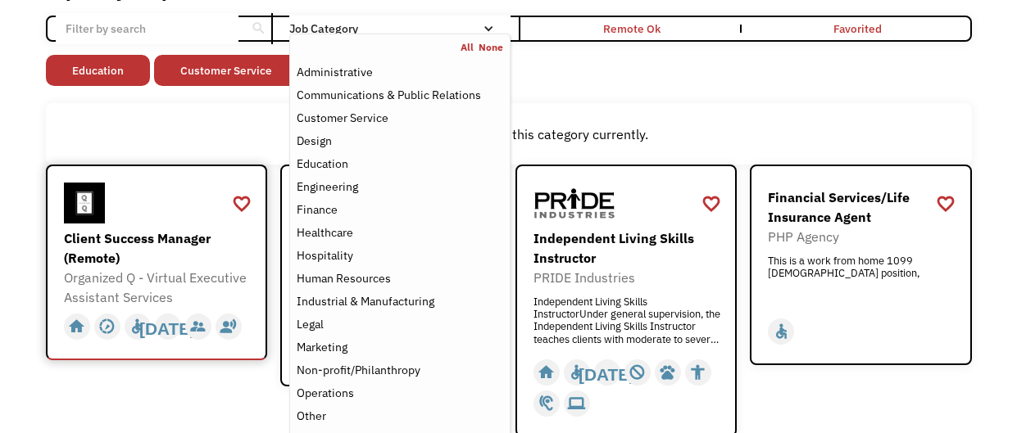
click at [156, 239] on div "Client Success Manager (Remote)" at bounding box center [159, 248] width 190 height 39
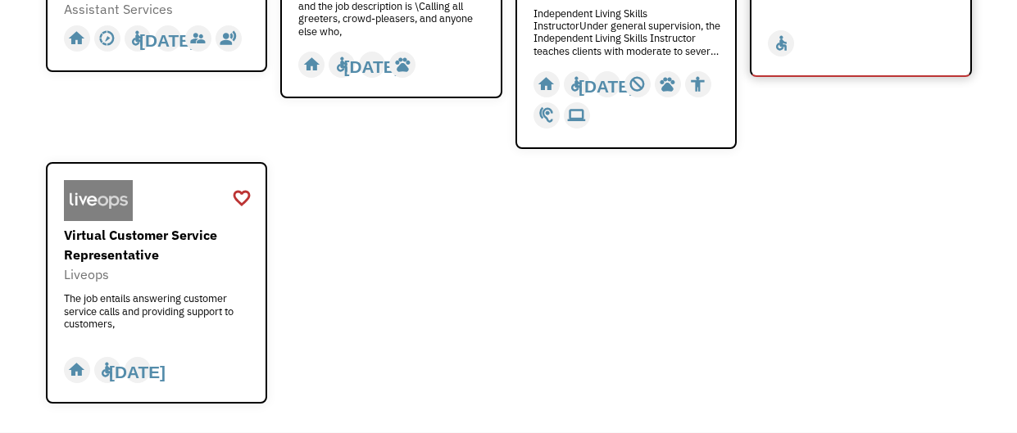
scroll to position [423, 0]
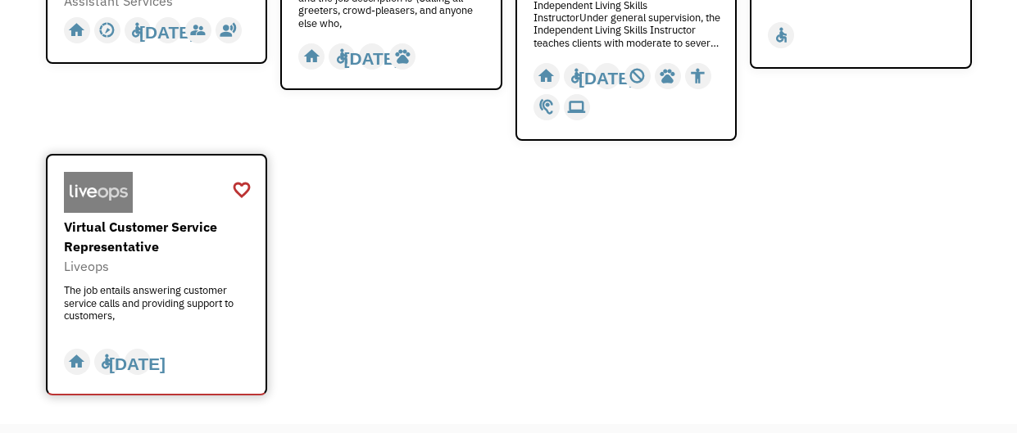
click at [128, 260] on div "Liveops" at bounding box center [159, 266] width 190 height 20
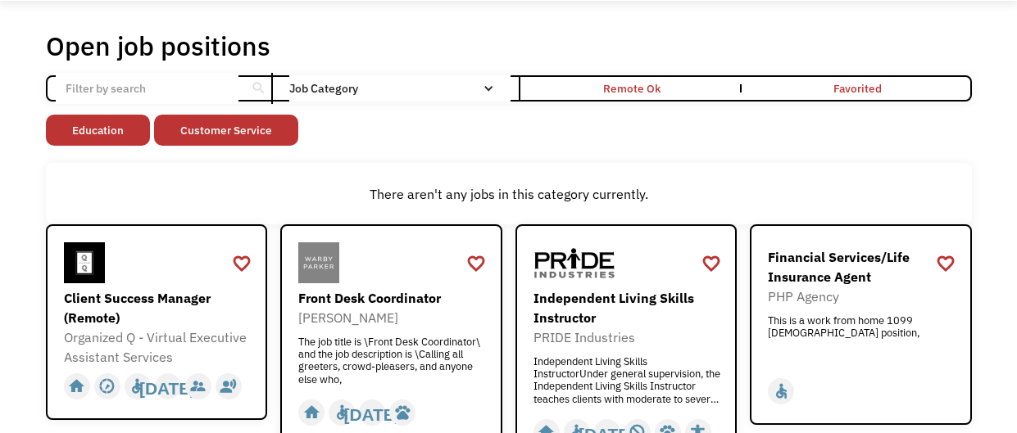
scroll to position [0, 0]
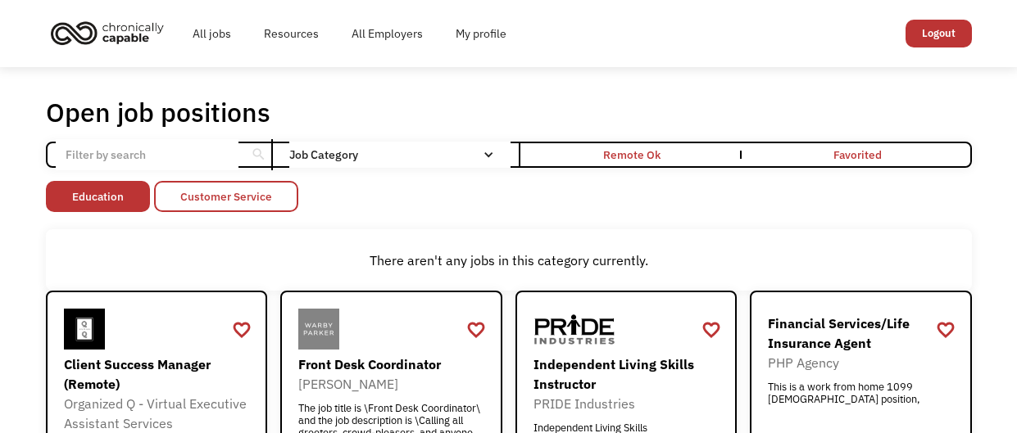
click at [199, 194] on link "Customer Service" at bounding box center [226, 196] width 144 height 31
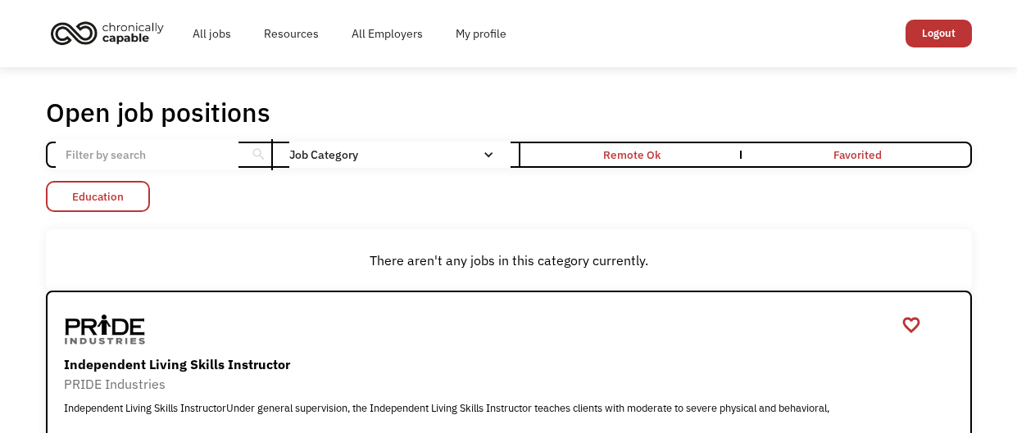
click at [127, 193] on link "Education" at bounding box center [98, 196] width 104 height 31
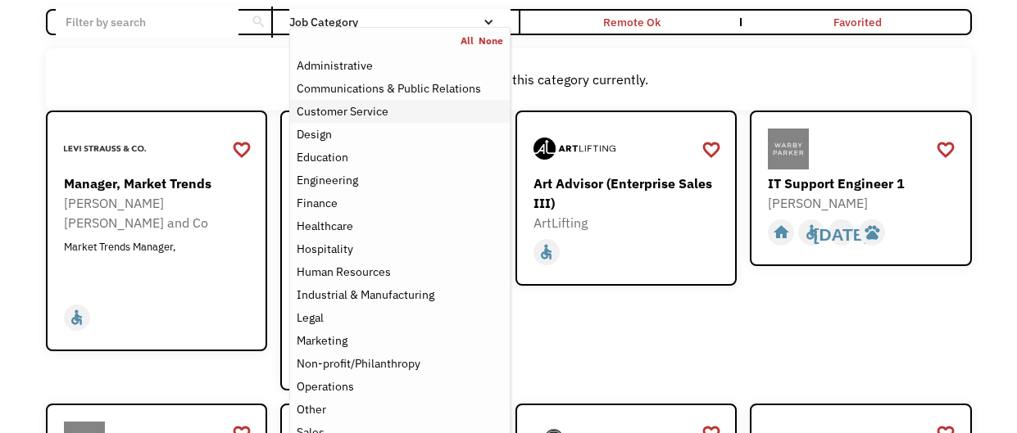
scroll to position [134, 0]
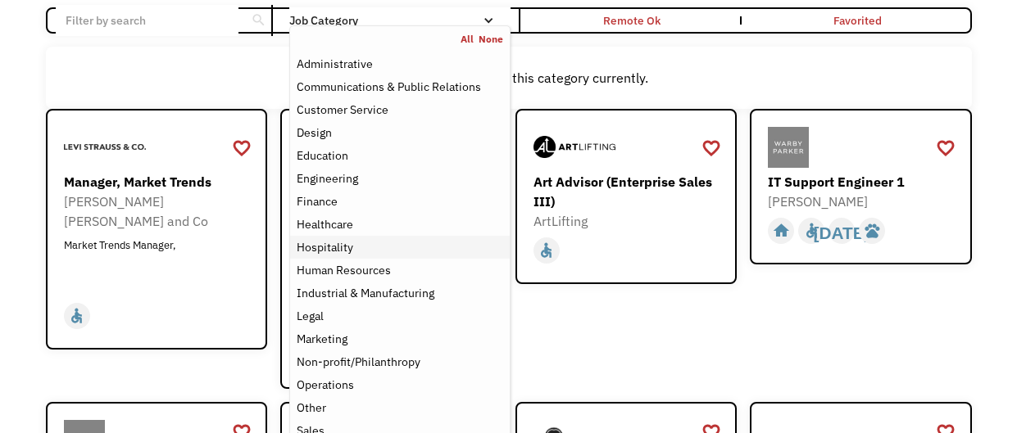
click at [338, 247] on div "Hospitality" at bounding box center [325, 248] width 57 height 20
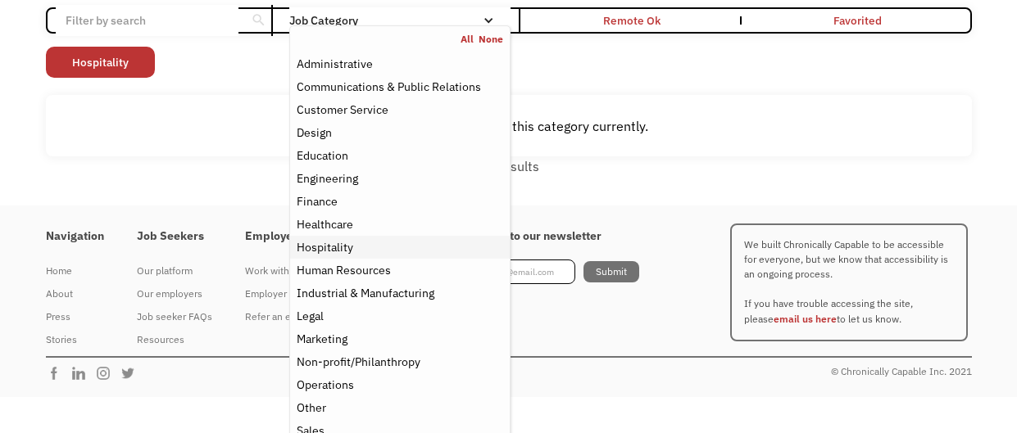
click at [351, 247] on div "Hospitality" at bounding box center [325, 248] width 57 height 20
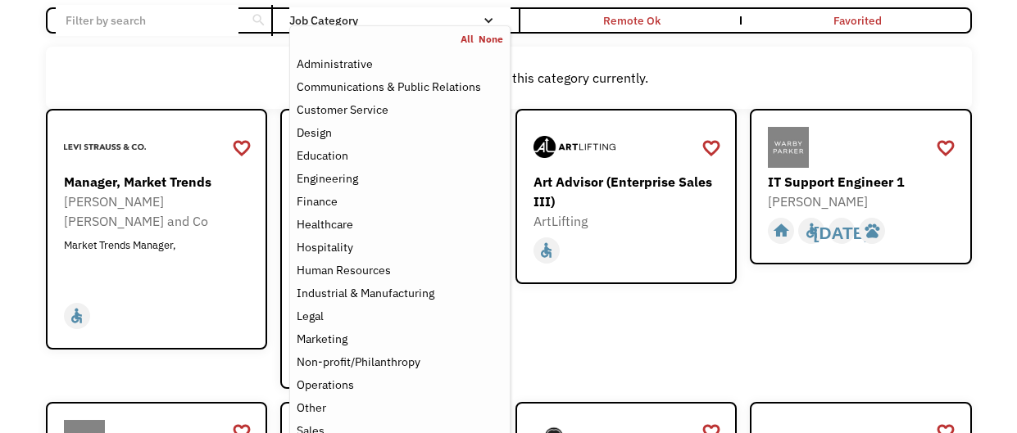
click at [823, 84] on div "There aren't any jobs in this category currently." at bounding box center [508, 78] width 909 height 20
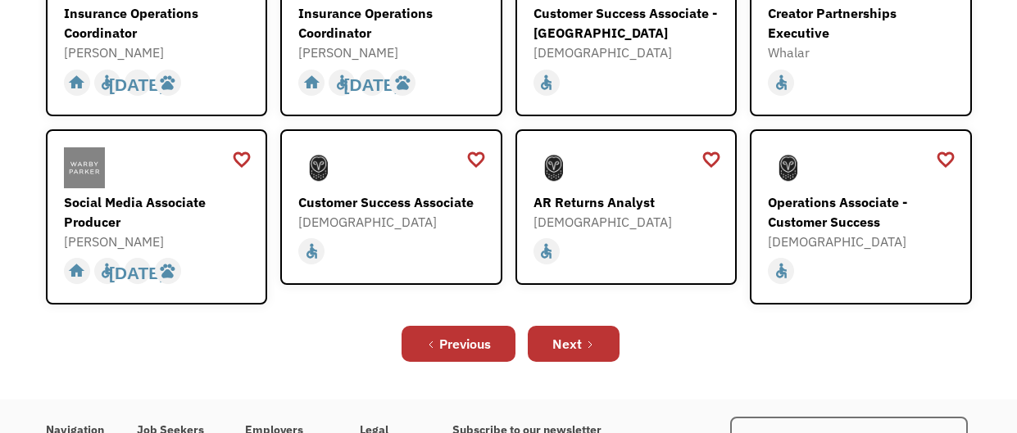
scroll to position [602, 0]
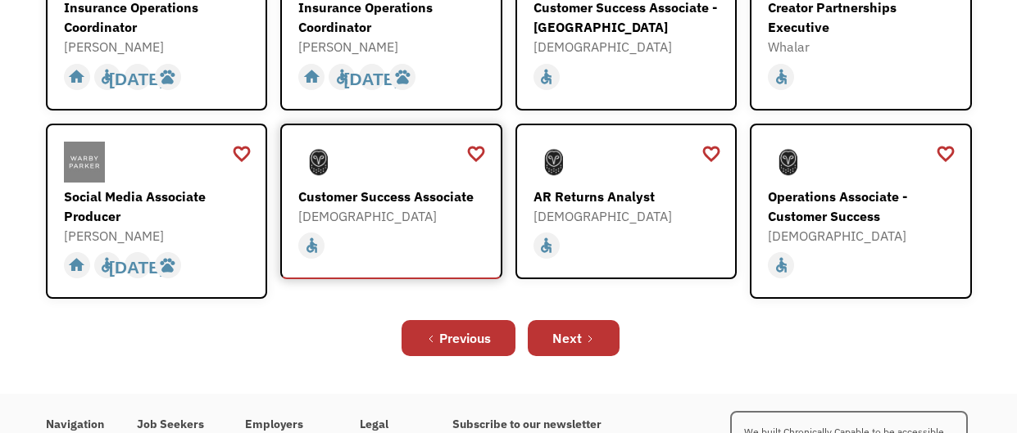
click at [446, 187] on div "Customer Success Associate" at bounding box center [393, 197] width 190 height 20
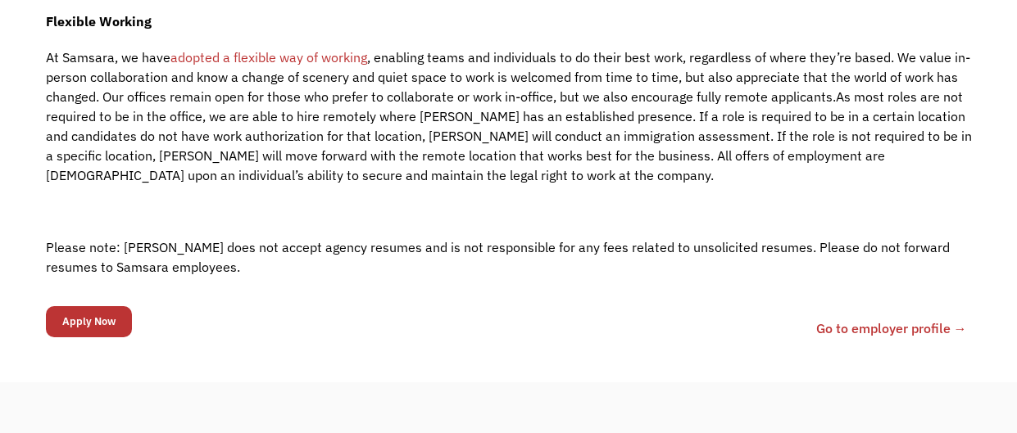
scroll to position [2279, 0]
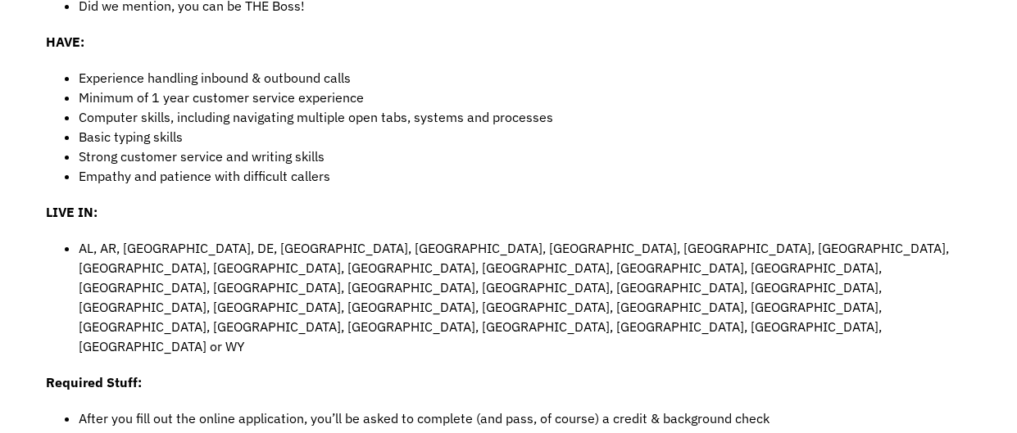
scroll to position [703, 0]
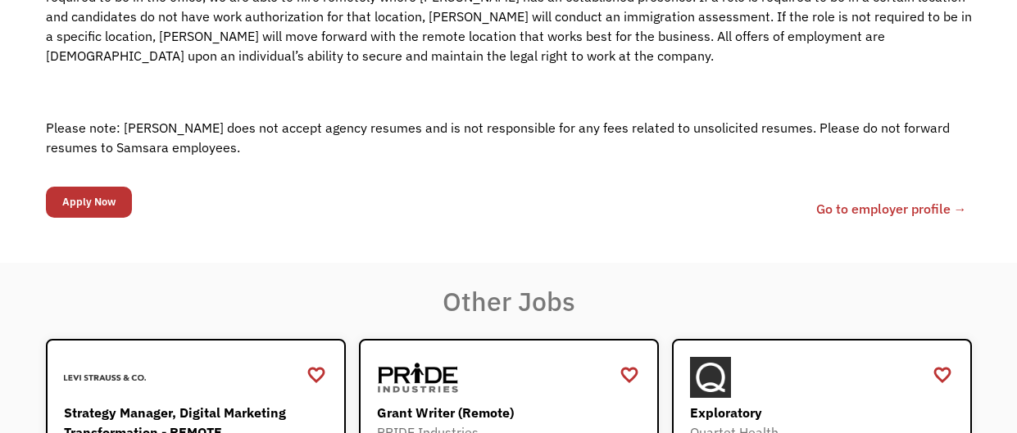
scroll to position [2432, 0]
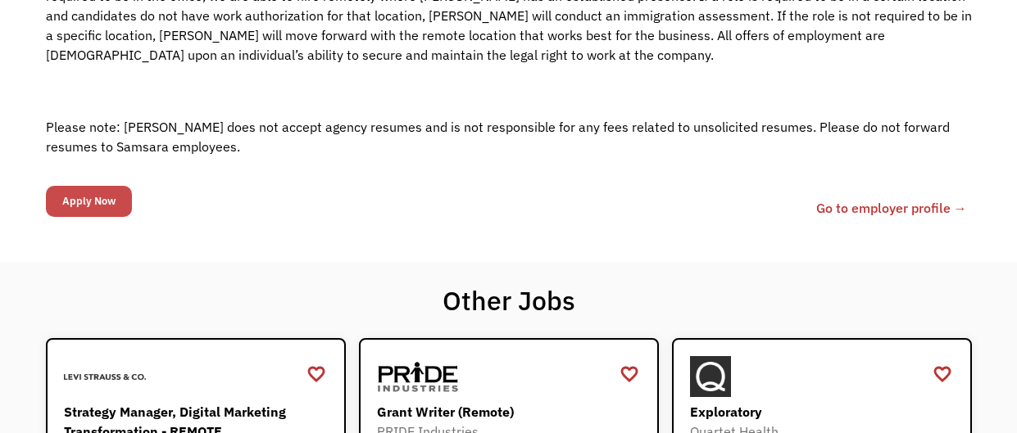
click at [106, 196] on input "Apply Now" at bounding box center [89, 201] width 86 height 31
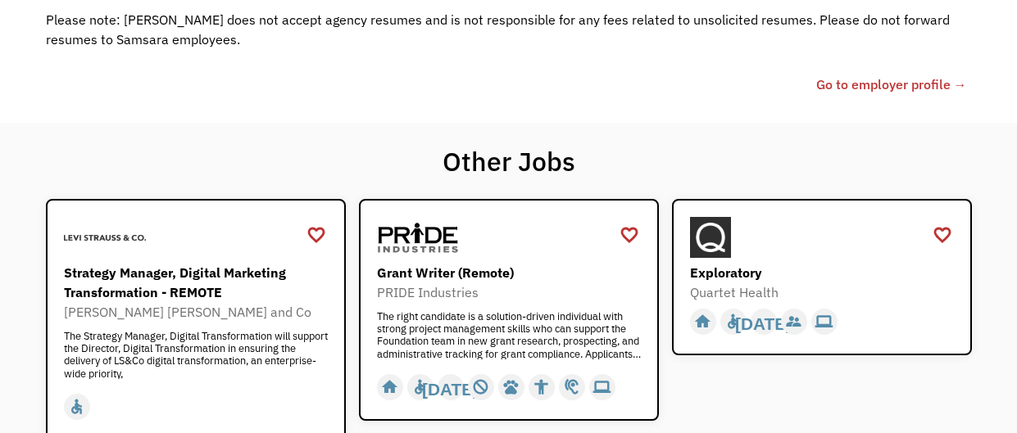
scroll to position [2580, 0]
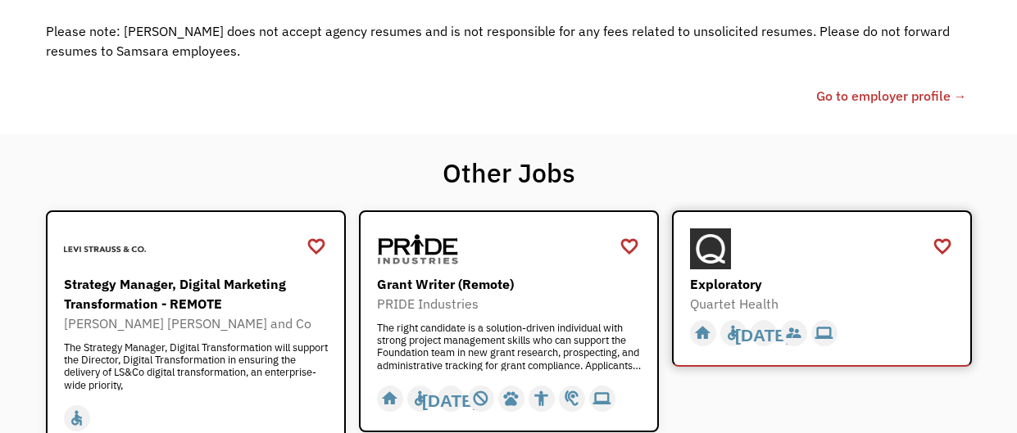
click at [703, 274] on div "Exploratory" at bounding box center [824, 284] width 268 height 20
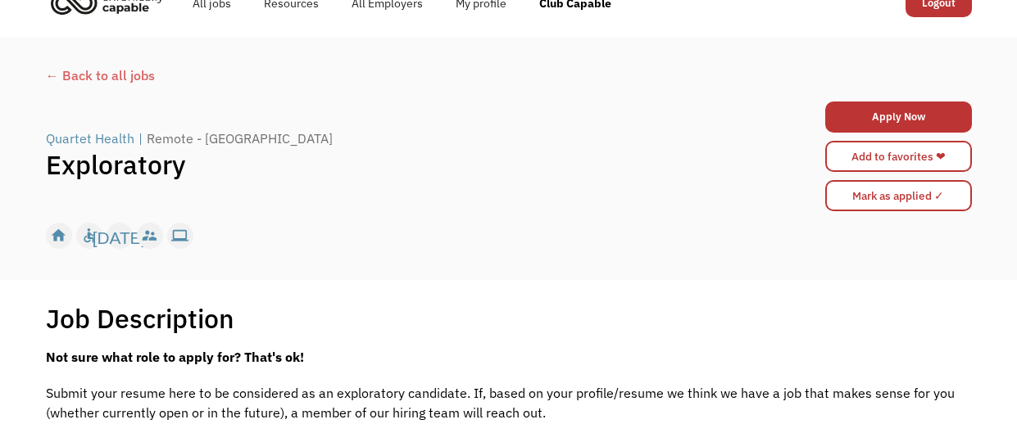
scroll to position [29, 0]
click at [860, 112] on link "Apply Now" at bounding box center [898, 117] width 147 height 31
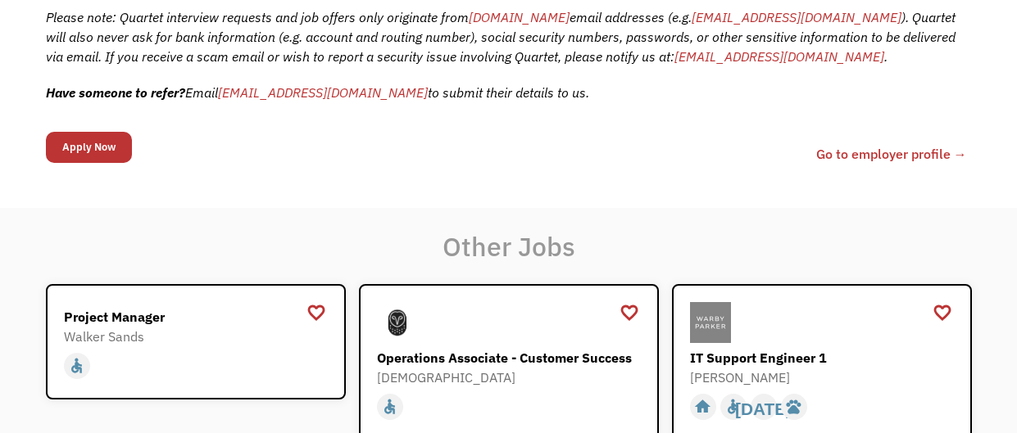
scroll to position [896, 0]
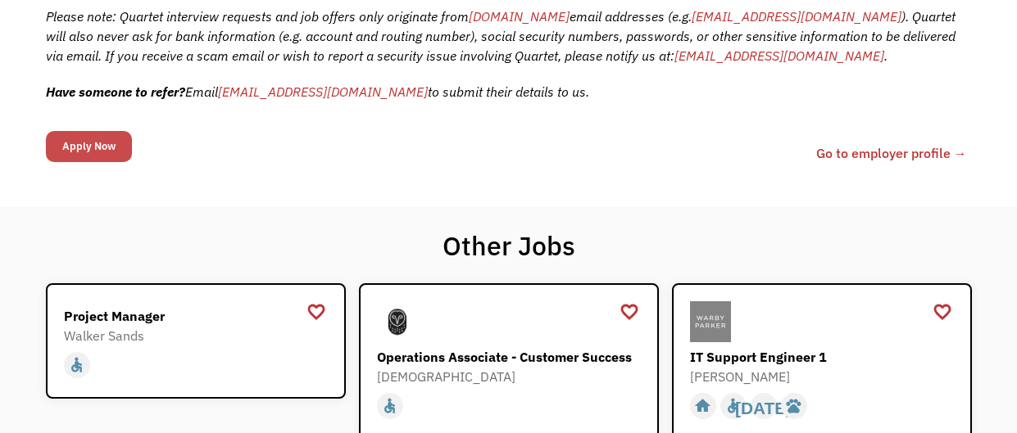
click at [114, 147] on input "Apply Now" at bounding box center [89, 146] width 86 height 31
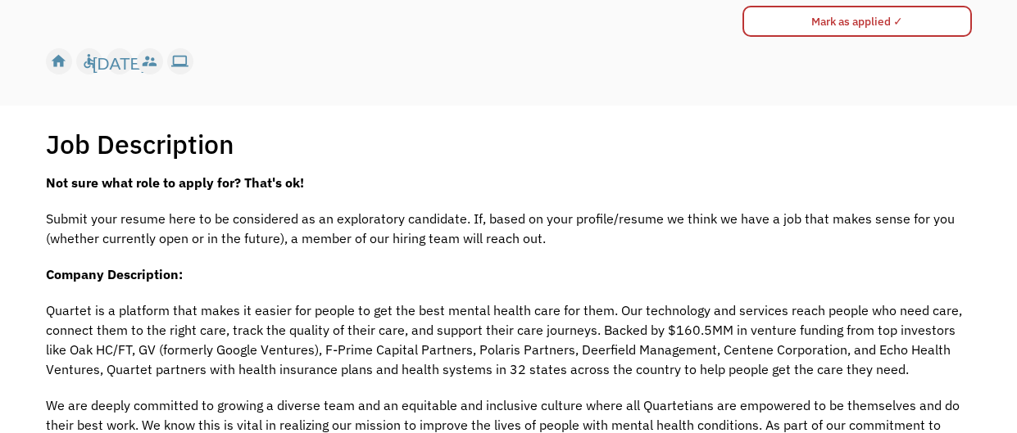
scroll to position [0, 0]
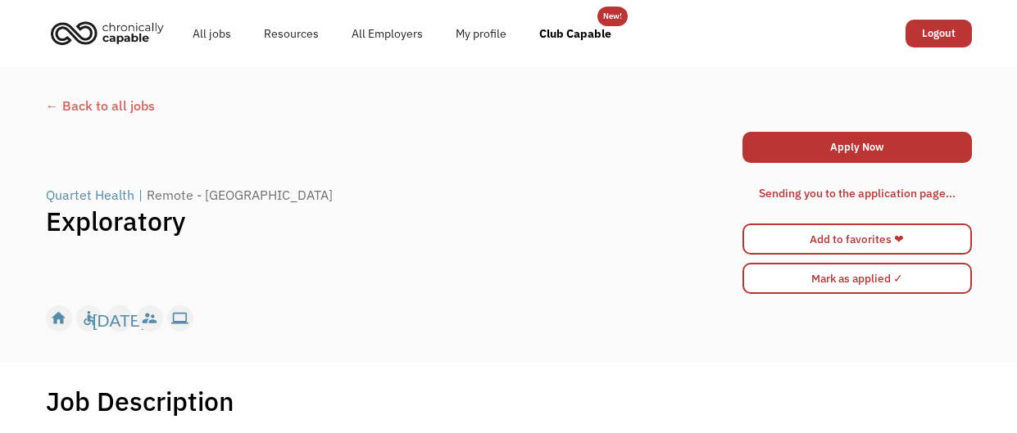
click at [118, 102] on div "← Back to all jobs" at bounding box center [509, 106] width 926 height 20
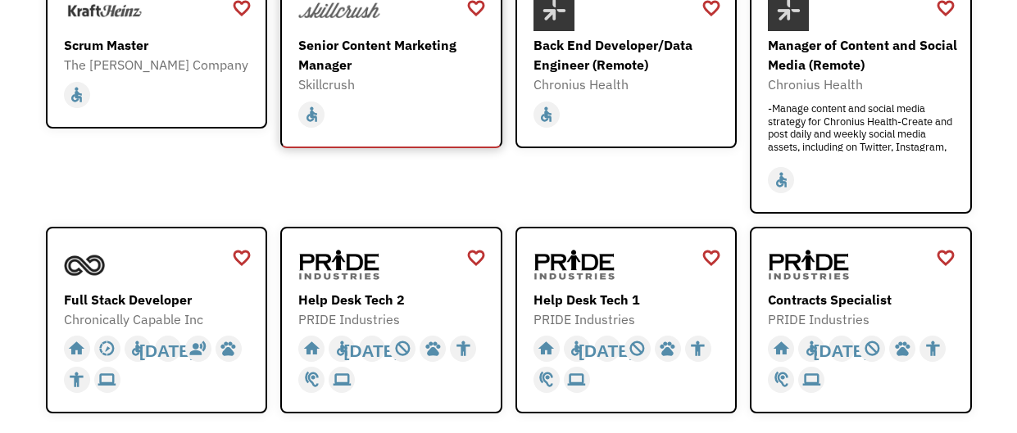
scroll to position [441, 0]
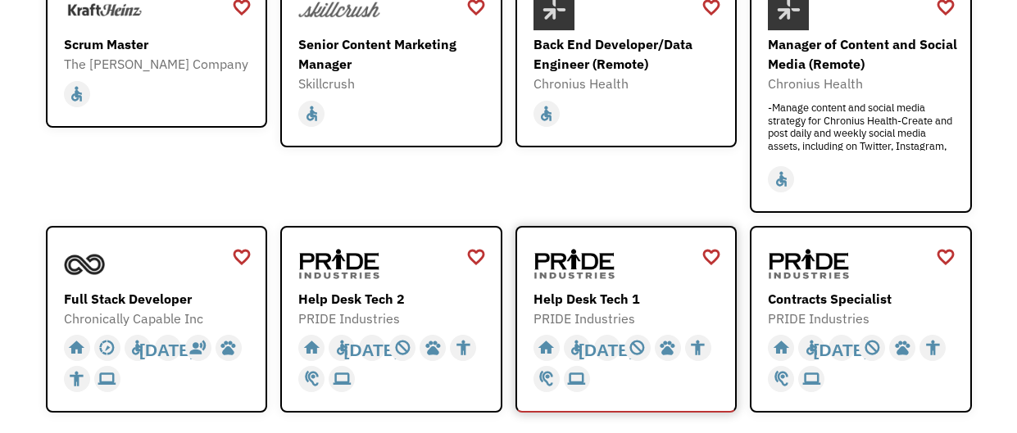
click at [566, 301] on div "Help Desk Tech 1" at bounding box center [628, 299] width 190 height 20
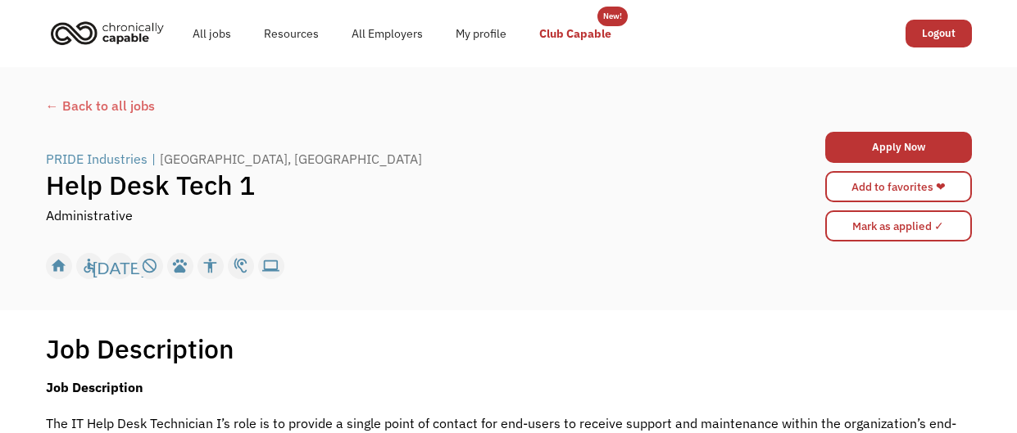
click at [556, 28] on link "Club Capable" at bounding box center [575, 33] width 105 height 52
